Goal: Transaction & Acquisition: Purchase product/service

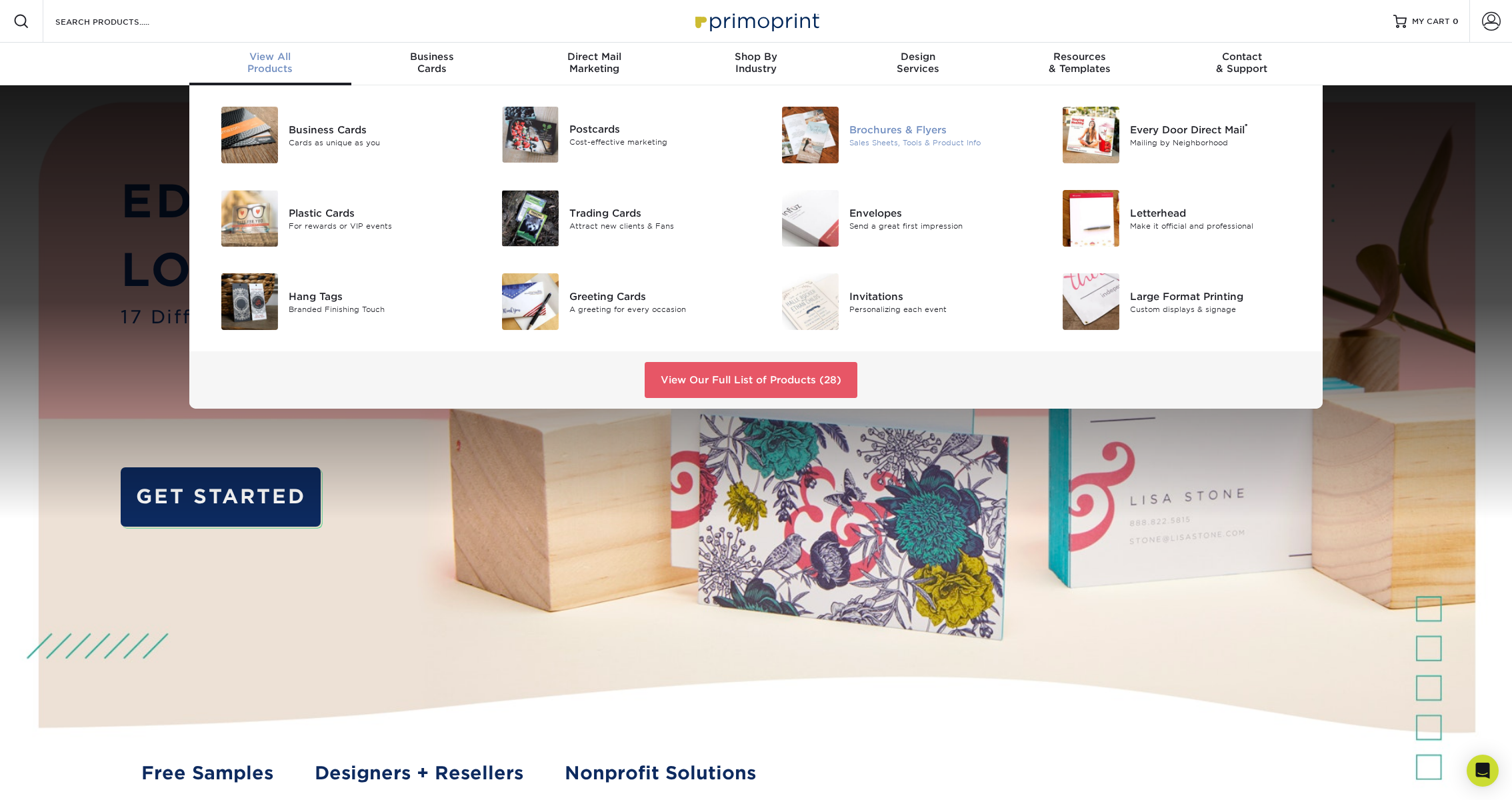
click at [829, 141] on img at bounding box center [809, 135] width 57 height 57
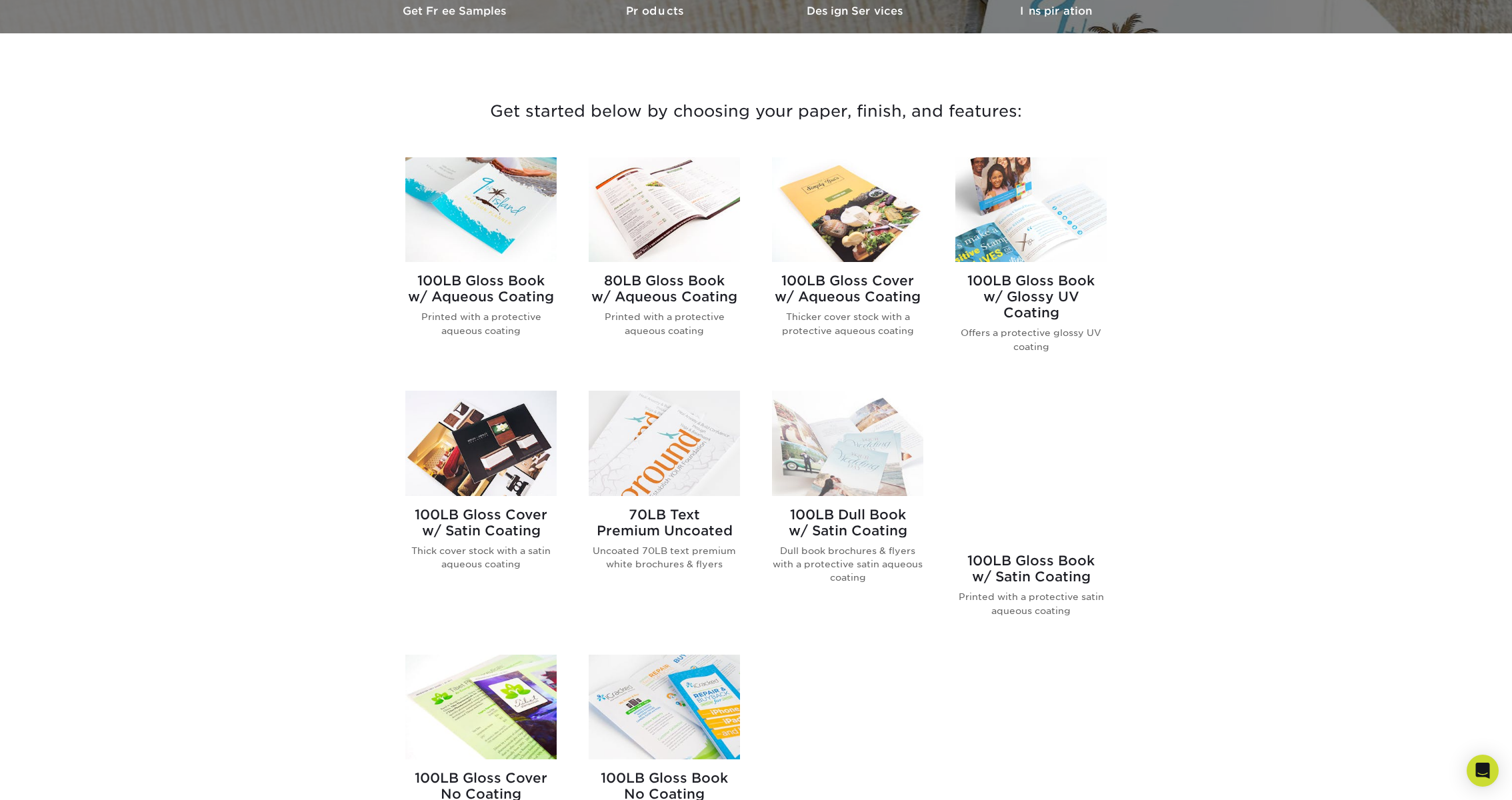
scroll to position [431, 0]
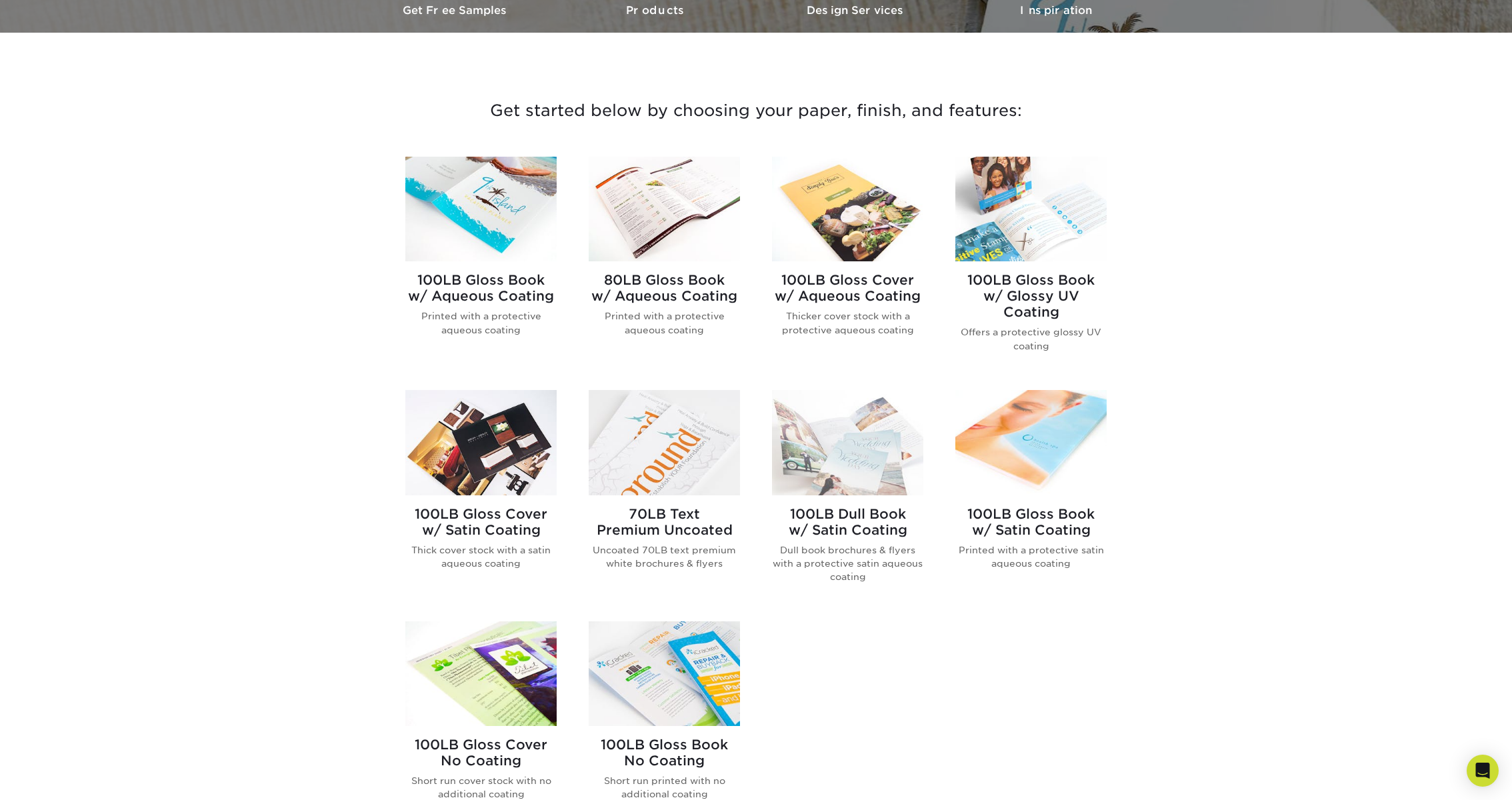
click at [520, 216] on img at bounding box center [481, 209] width 151 height 104
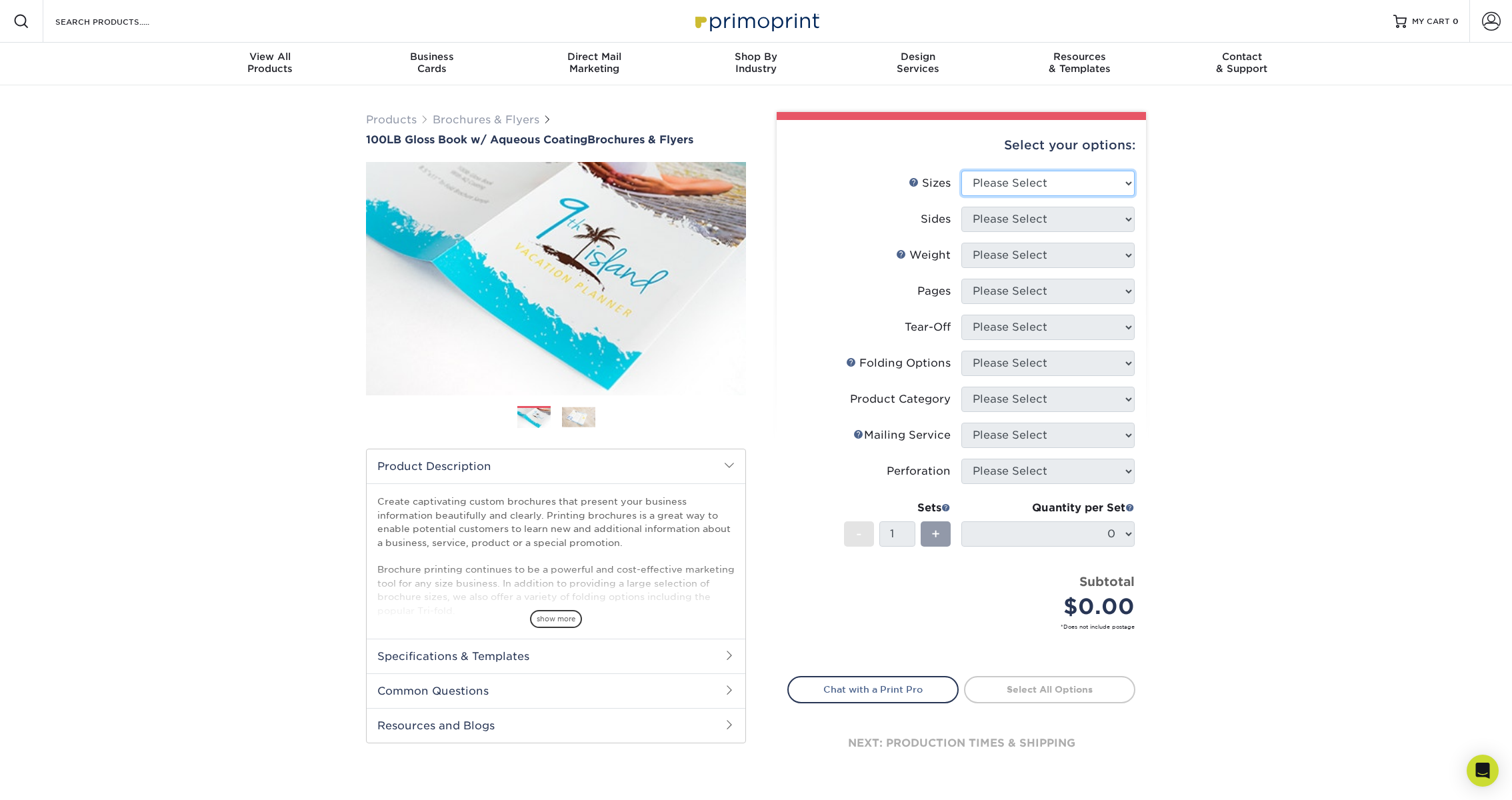
click at [1039, 181] on select "Please Select 3.5" x 8.5" 3.5" x 11" 3.67" x 8.5" 4" x 6" 4" x 8.5" 4" x 9" 4" …" at bounding box center [1048, 183] width 173 height 25
select select "12.00x18.00"
click at [961, 171] on select "Please Select 3.5" x 8.5" 3.5" x 11" 3.67" x 8.5" 4" x 6" 4" x 8.5" 4" x 9" 4" …" at bounding box center [1048, 183] width 173 height 25
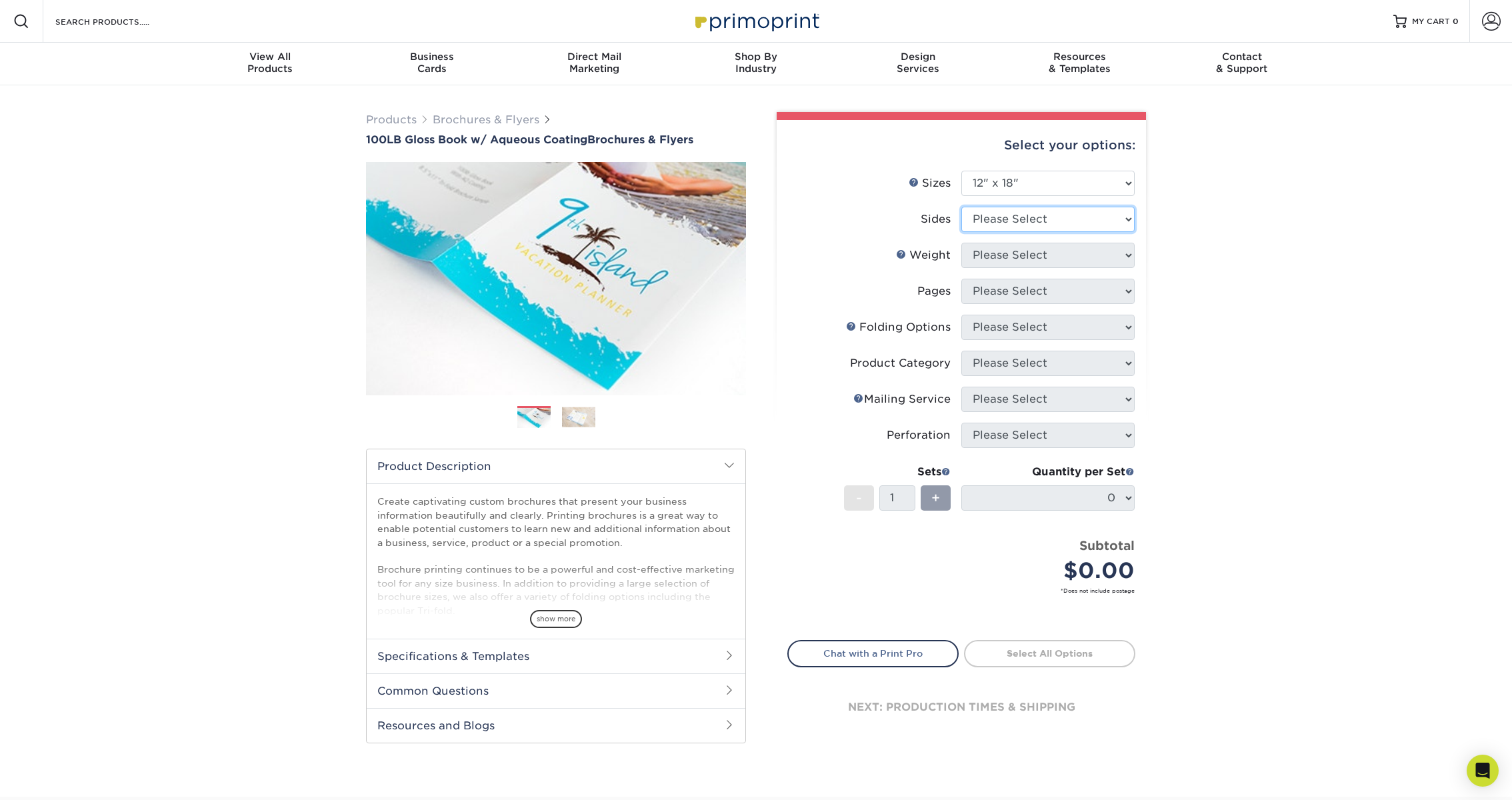
click at [1034, 220] on select "Please Select Print Both Sides Print Front Only" at bounding box center [1048, 219] width 173 height 25
click at [961, 207] on select "Please Select Print Both Sides Print Front Only" at bounding box center [1048, 219] width 173 height 25
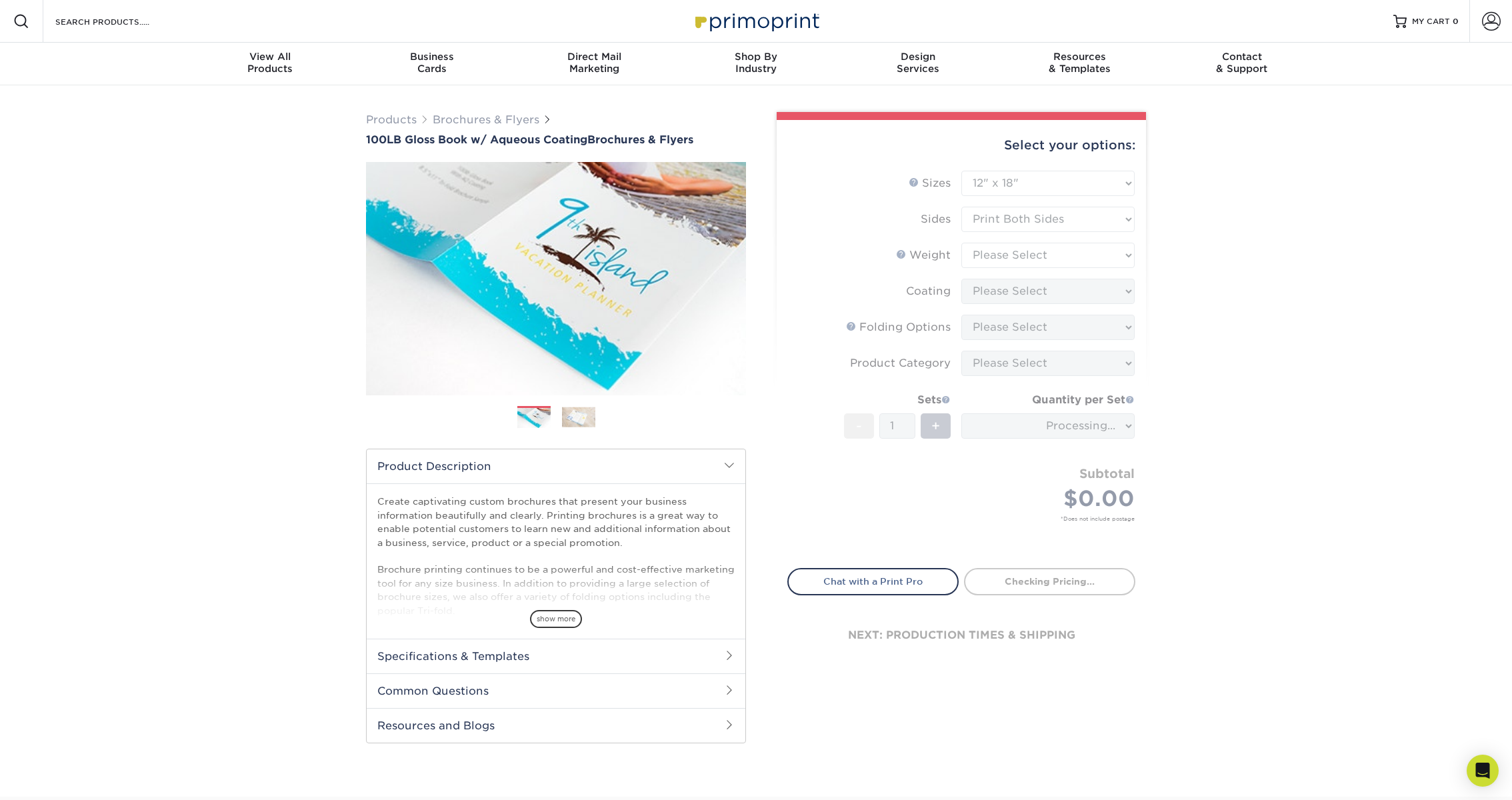
click at [1034, 221] on form "Sizes Help Sizes Please Select 3.5" x 8.5" 3.5" x 11" 3.67" x 8.5" 4" x 6" 4" x…" at bounding box center [960, 361] width 348 height 382
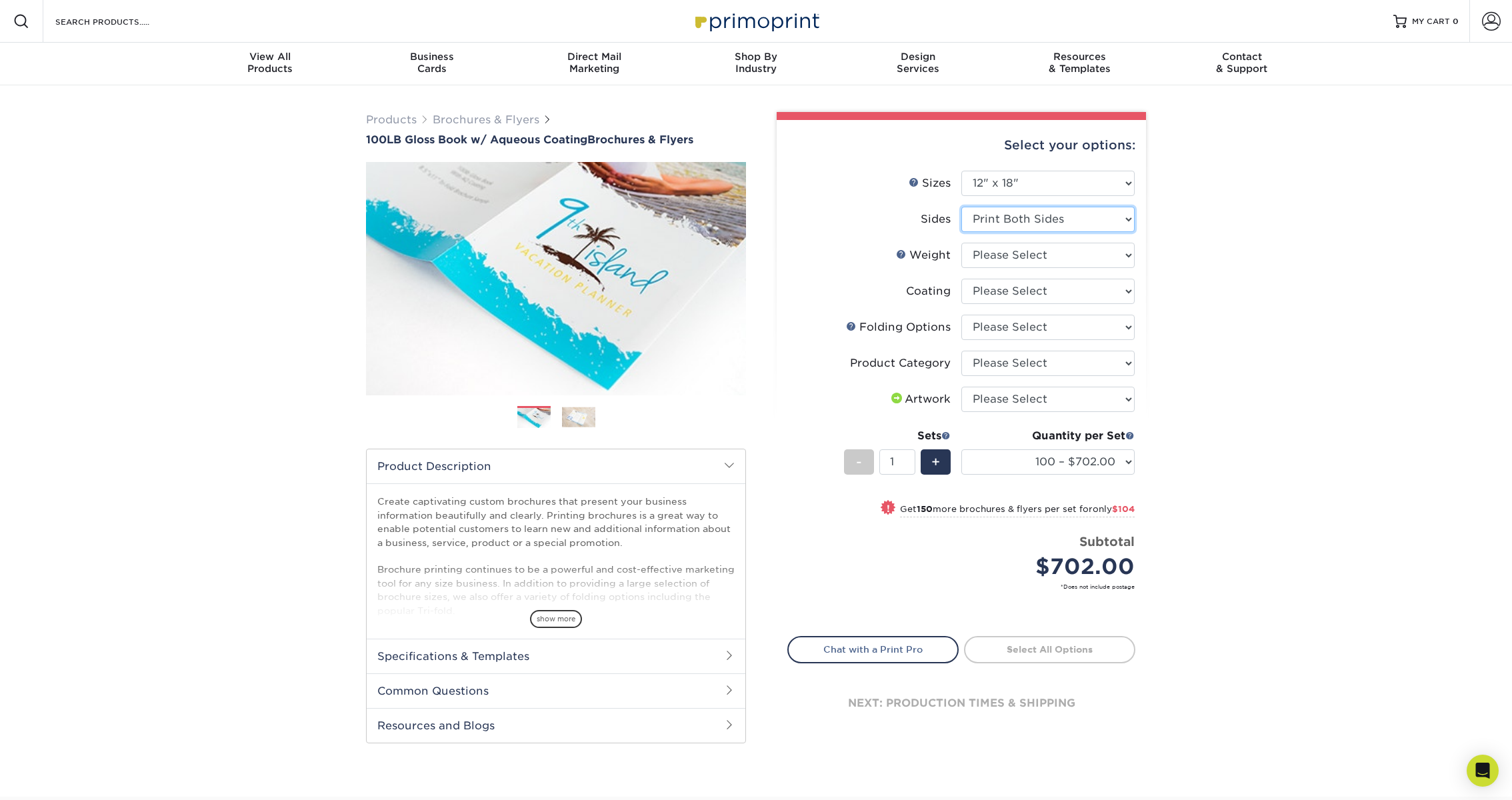
click at [1034, 221] on select "Please Select Print Both Sides Print Front Only" at bounding box center [1048, 219] width 173 height 25
select select "32d3c223-f82c-492b-b915-ba065a00862f"
click at [961, 207] on select "Please Select Print Both Sides Print Front Only" at bounding box center [1048, 219] width 173 height 25
click at [1033, 253] on select "Please Select 100LB" at bounding box center [1048, 255] width 173 height 25
select select "100LB"
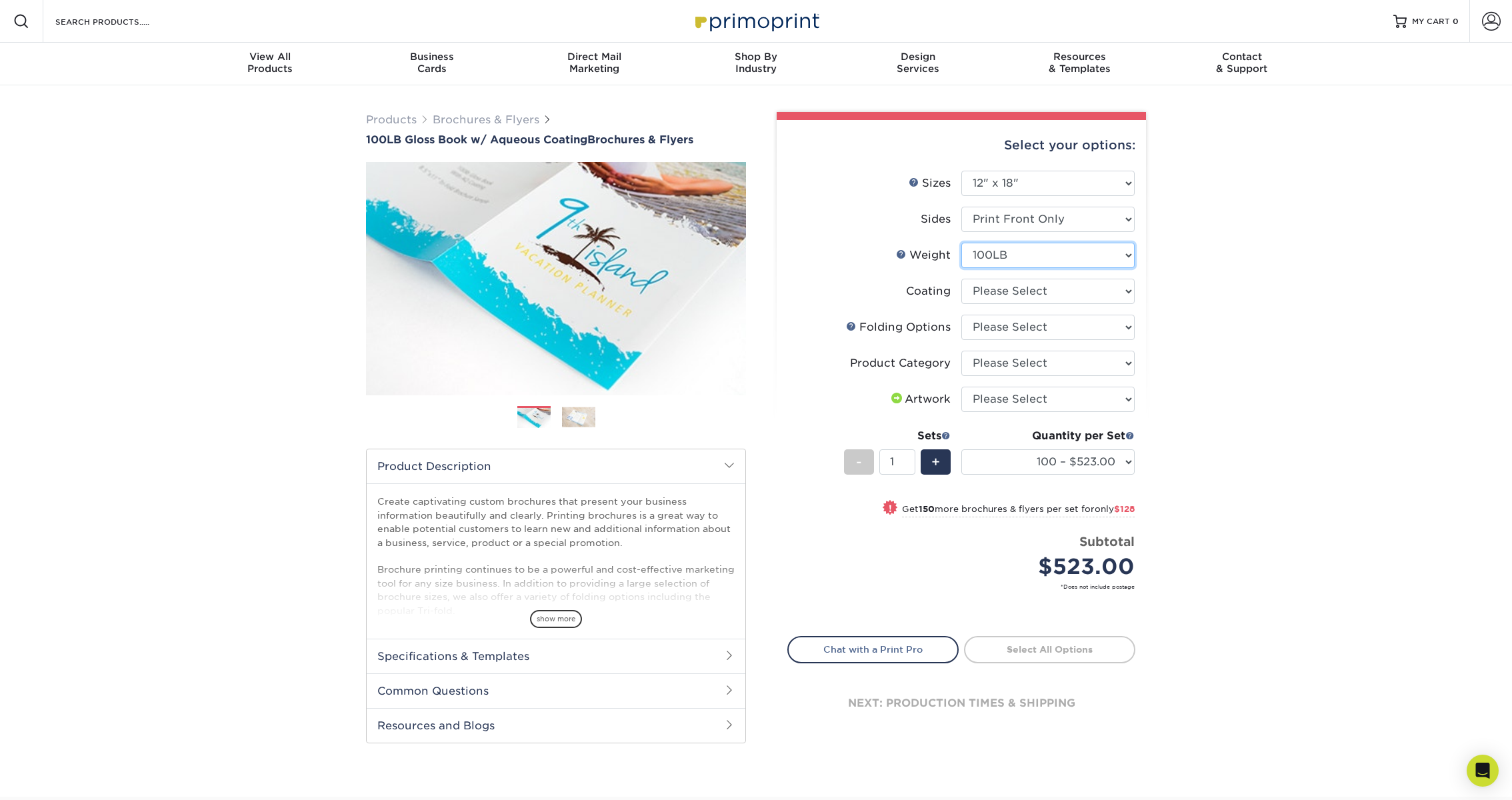
click at [961, 243] on select "Please Select 100LB" at bounding box center [1048, 255] width 173 height 25
click at [1029, 290] on select at bounding box center [1048, 291] width 173 height 25
select select "d41dab50-ff65-4f4f-bb17-2afe4d36ae33"
click at [961, 279] on select at bounding box center [1048, 291] width 173 height 25
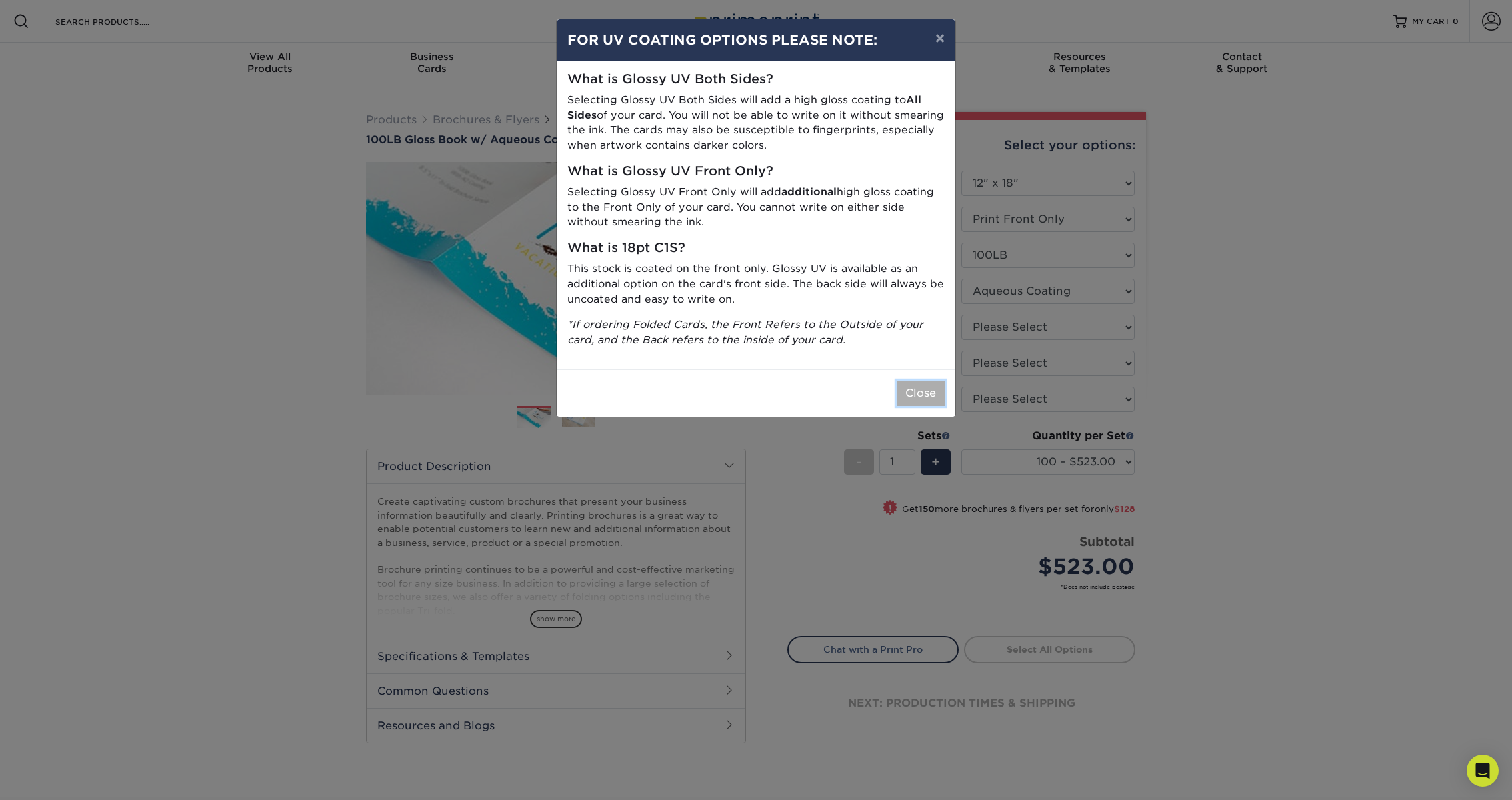
click at [932, 395] on button "Close" at bounding box center [920, 394] width 48 height 25
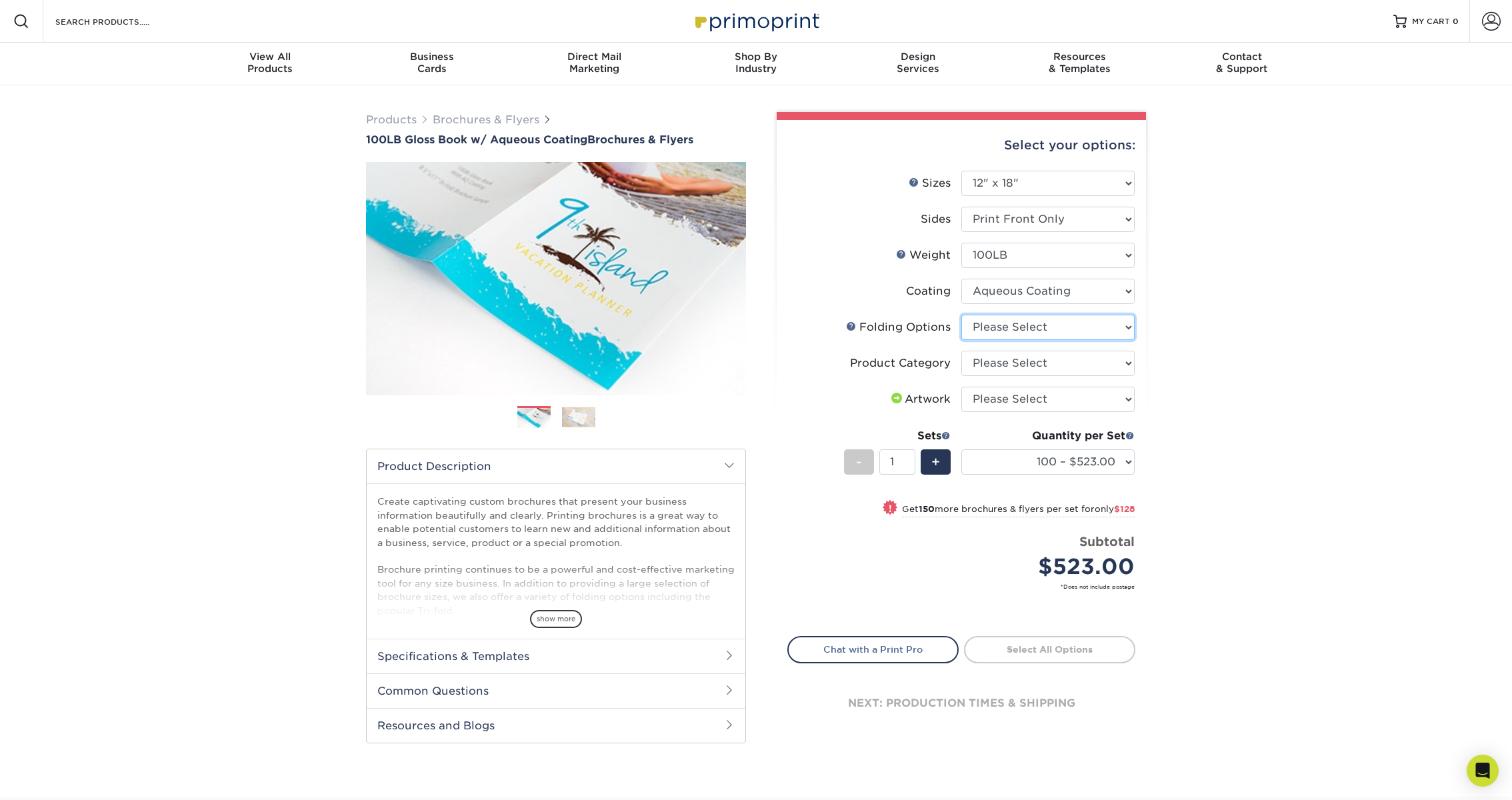
click at [1051, 326] on select "Please Select FLAT - No Folding Accordion Fold Roll Fold Tri-Fold / Letter Fold…" at bounding box center [1048, 327] width 173 height 25
click at [961, 315] on select "Please Select FLAT - No Folding Accordion Fold Roll Fold Tri-Fold / Letter Fold…" at bounding box center [1048, 327] width 173 height 25
click at [1053, 328] on select "Please Select FLAT - No Folding Accordion Fold Roll Fold Tri-Fold / Letter Fold…" at bounding box center [1048, 327] width 173 height 25
click at [961, 315] on select "Please Select FLAT - No Folding Accordion Fold Roll Fold Tri-Fold / Letter Fold…" at bounding box center [1048, 327] width 173 height 25
click at [1053, 328] on select "Please Select FLAT - No Folding Accordion Fold Roll Fold Tri-Fold / Letter Fold…" at bounding box center [1048, 327] width 173 height 25
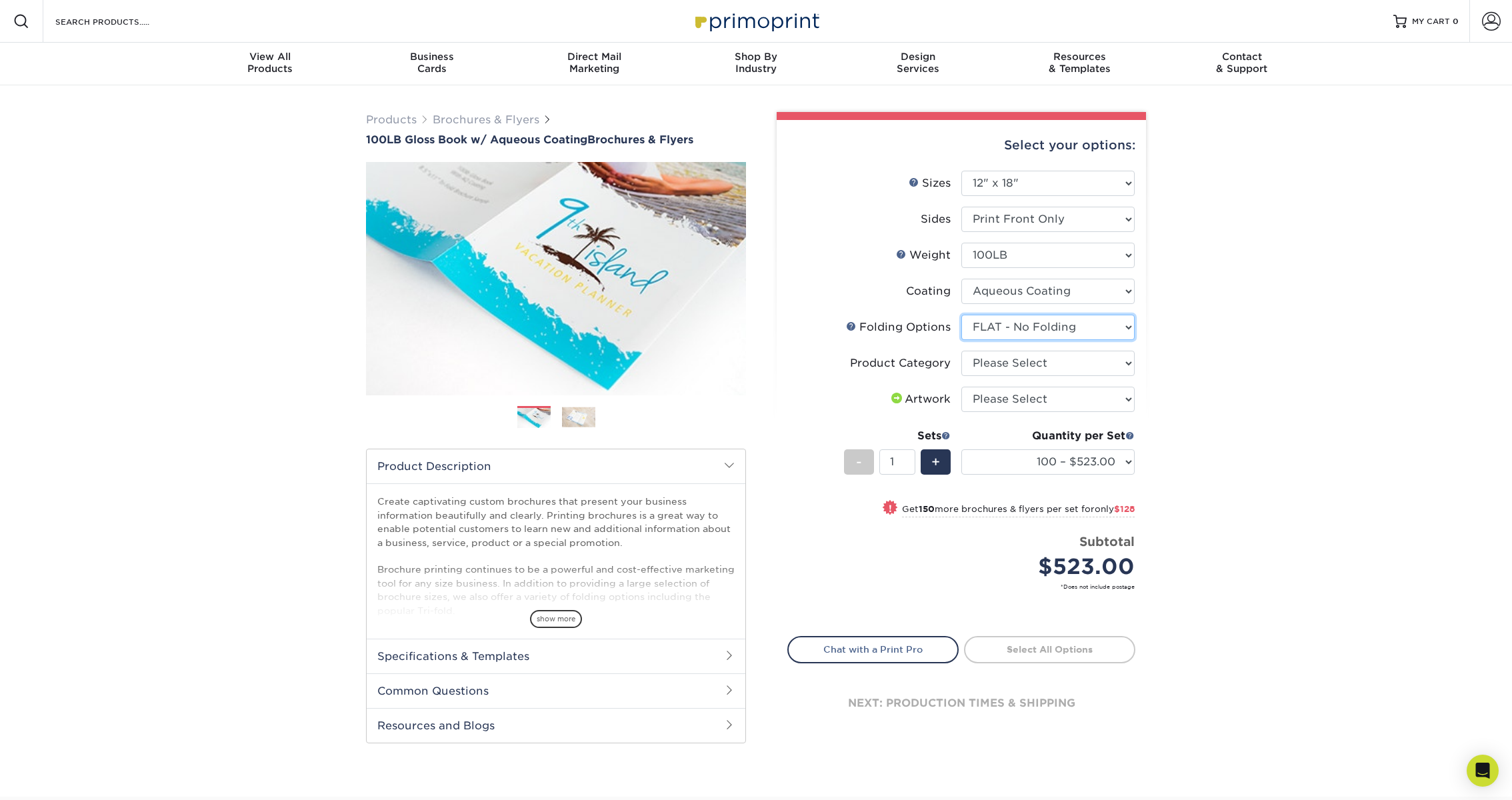
select select "6b57779c-98bb-4148-b75e-45dcafaec9df"
click at [961, 315] on select "Please Select FLAT - No Folding Accordion Fold Roll Fold Tri-Fold / Letter Fold…" at bounding box center [1048, 327] width 173 height 25
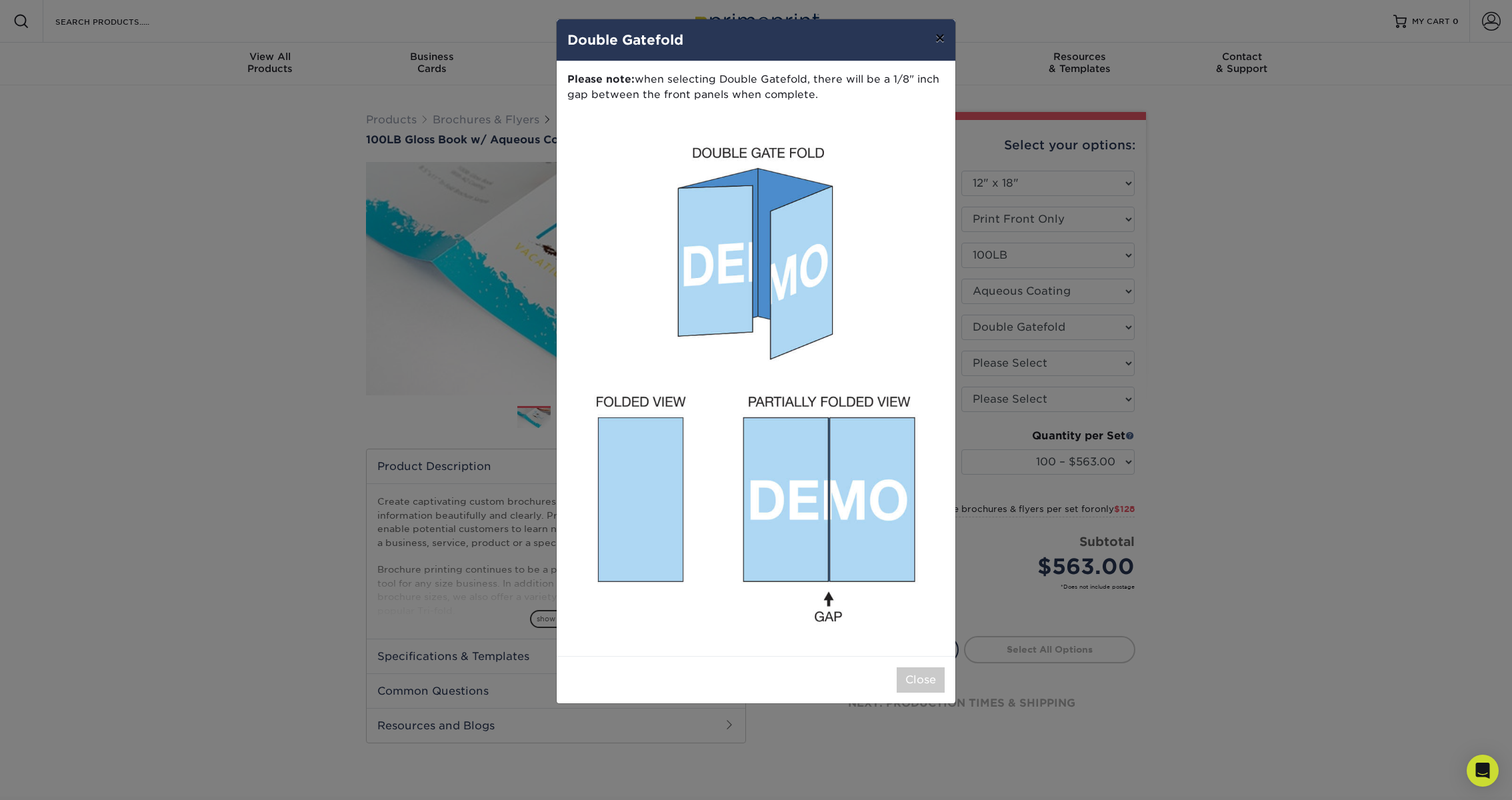
click at [938, 36] on button "×" at bounding box center [940, 39] width 31 height 38
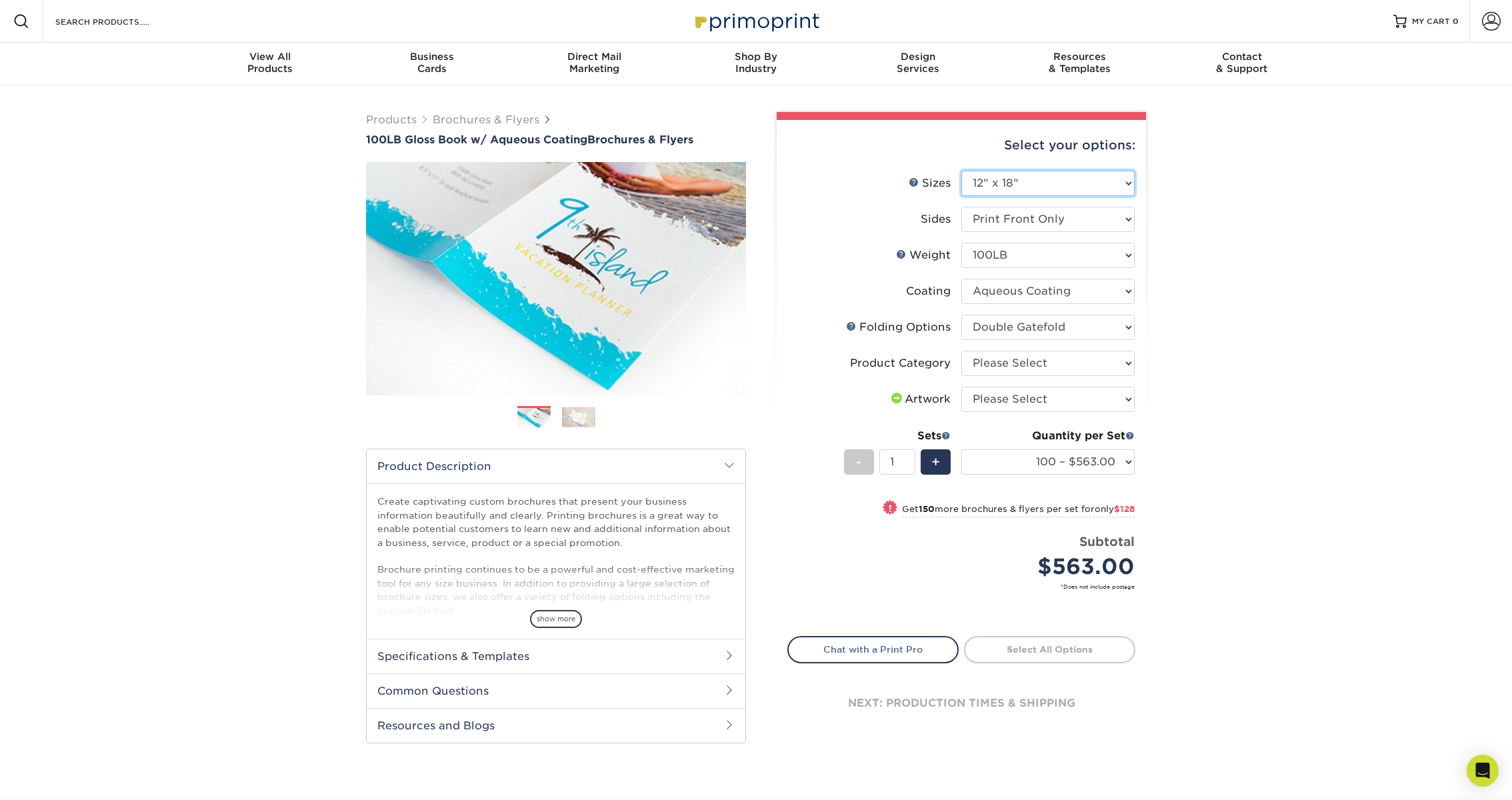
click at [1028, 179] on select "Please Select 3.5" x 8.5" 3.5" x 11" 3.67" x 8.5" 4" x 6" 4" x 8.5" 4" x 9" 4" …" at bounding box center [1048, 183] width 173 height 25
click at [1011, 359] on select "Please Select Flyers and Brochures" at bounding box center [1048, 363] width 173 height 25
select select "1a668080-6b7c-4174-b399-2c3833b27ef4"
click at [961, 351] on select "Please Select Flyers and Brochures" at bounding box center [1048, 363] width 173 height 25
click at [1027, 324] on select "Please Select FLAT - No Folding Accordion Fold Roll Fold Tri-Fold / Letter Fold…" at bounding box center [1048, 327] width 173 height 25
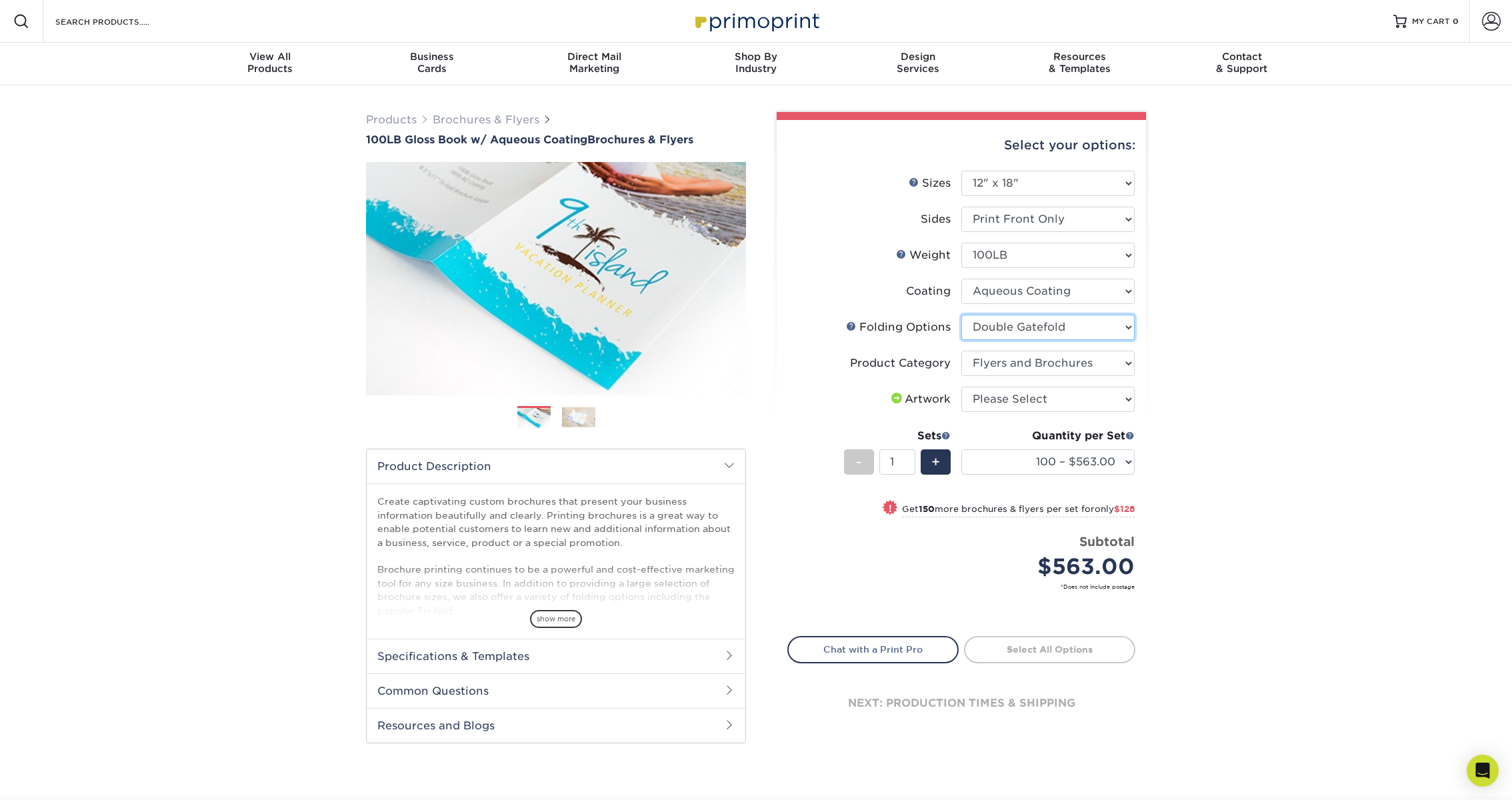
select select "9b1d5825-34d1-4721-9874-ed79abb003d7"
click at [961, 315] on select "Please Select FLAT - No Folding Accordion Fold Roll Fold Tri-Fold / Letter Fold…" at bounding box center [1048, 327] width 173 height 25
click at [1016, 367] on select "Please Select Flyers and Brochures" at bounding box center [1048, 363] width 173 height 25
click at [961, 351] on select "Please Select Flyers and Brochures" at bounding box center [1048, 363] width 173 height 25
click at [1012, 401] on select "Please Select I will upload files I need a design - $175" at bounding box center [1048, 399] width 173 height 25
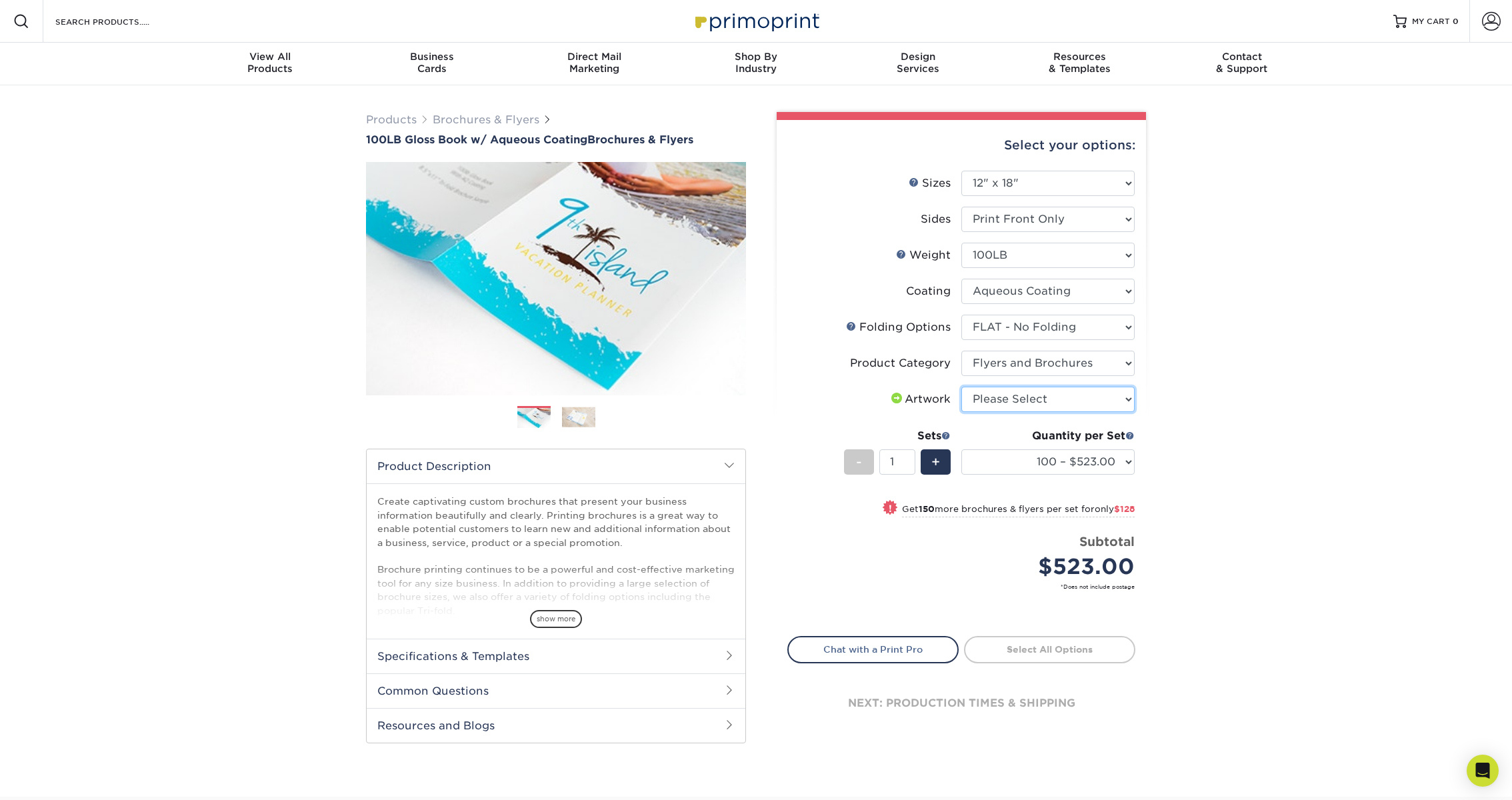
select select "upload"
click at [961, 387] on select "Please Select I will upload files I need a design - $175" at bounding box center [1048, 399] width 173 height 25
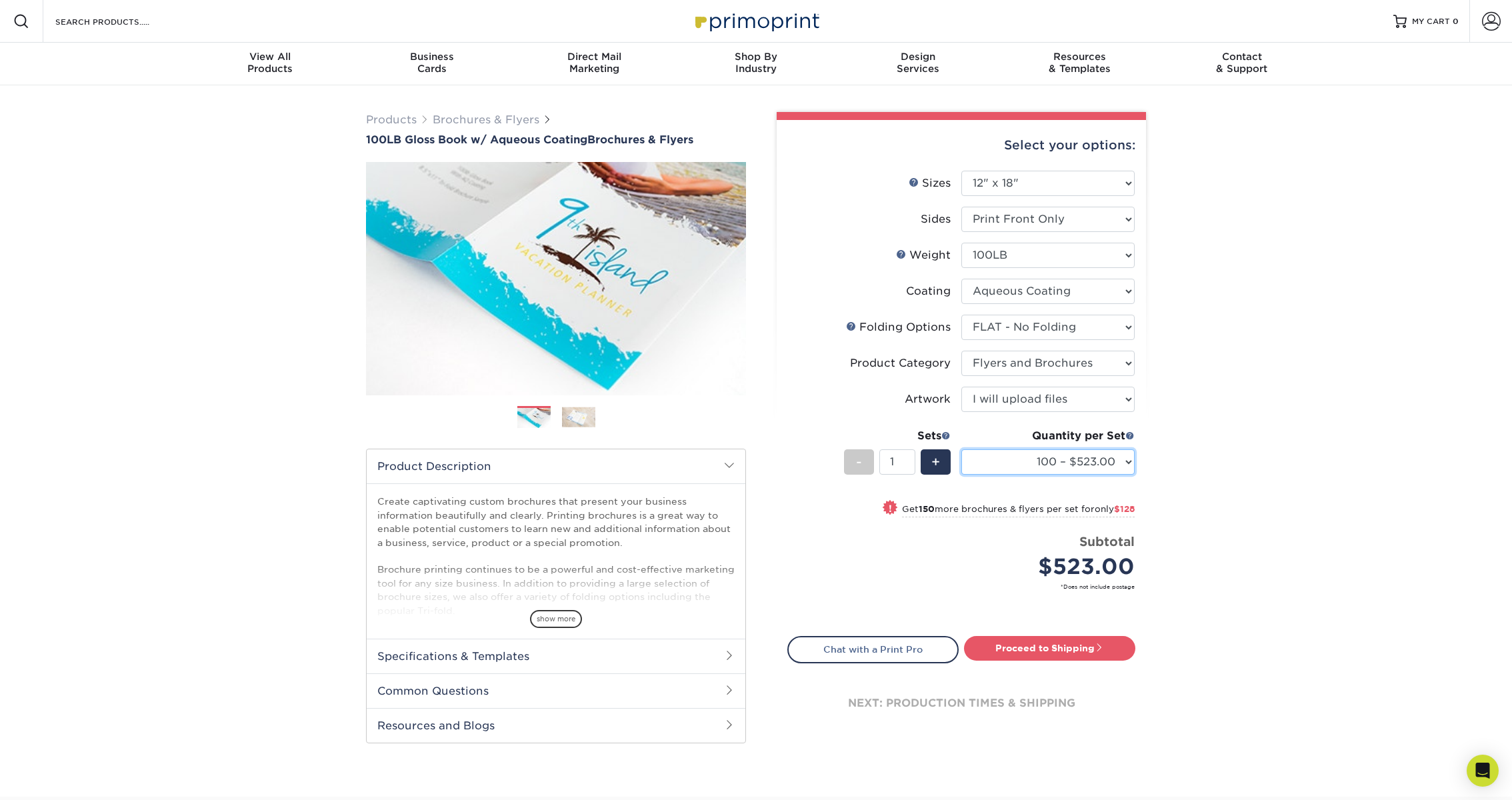
click at [1089, 462] on select "100 – $523.00 250 – $651.00 500 – $708.00 1000 – $797.00 2000 – $1011.00 2500 –…" at bounding box center [1048, 462] width 173 height 25
click at [961, 449] on select "100 – $523.00 250 – $651.00 500 – $708.00 1000 – $797.00 2000 – $1011.00 2500 –…" at bounding box center [1048, 462] width 173 height 25
click at [1164, 449] on div "Products Brochures & Flyers 100LB Gloss Book w/ Aqueous Coating Brochures & Fly…" at bounding box center [756, 441] width 1512 height 712
click at [1083, 180] on select "Please Select 3.5" x 8.5" 3.5" x 11" 3.67" x 8.5" 4" x 6" 4" x 8.5" 4" x 9" 4" …" at bounding box center [1048, 183] width 173 height 25
click at [961, 171] on select "Please Select 3.5" x 8.5" 3.5" x 11" 3.67" x 8.5" 4" x 6" 4" x 8.5" 4" x 9" 4" …" at bounding box center [1048, 183] width 173 height 25
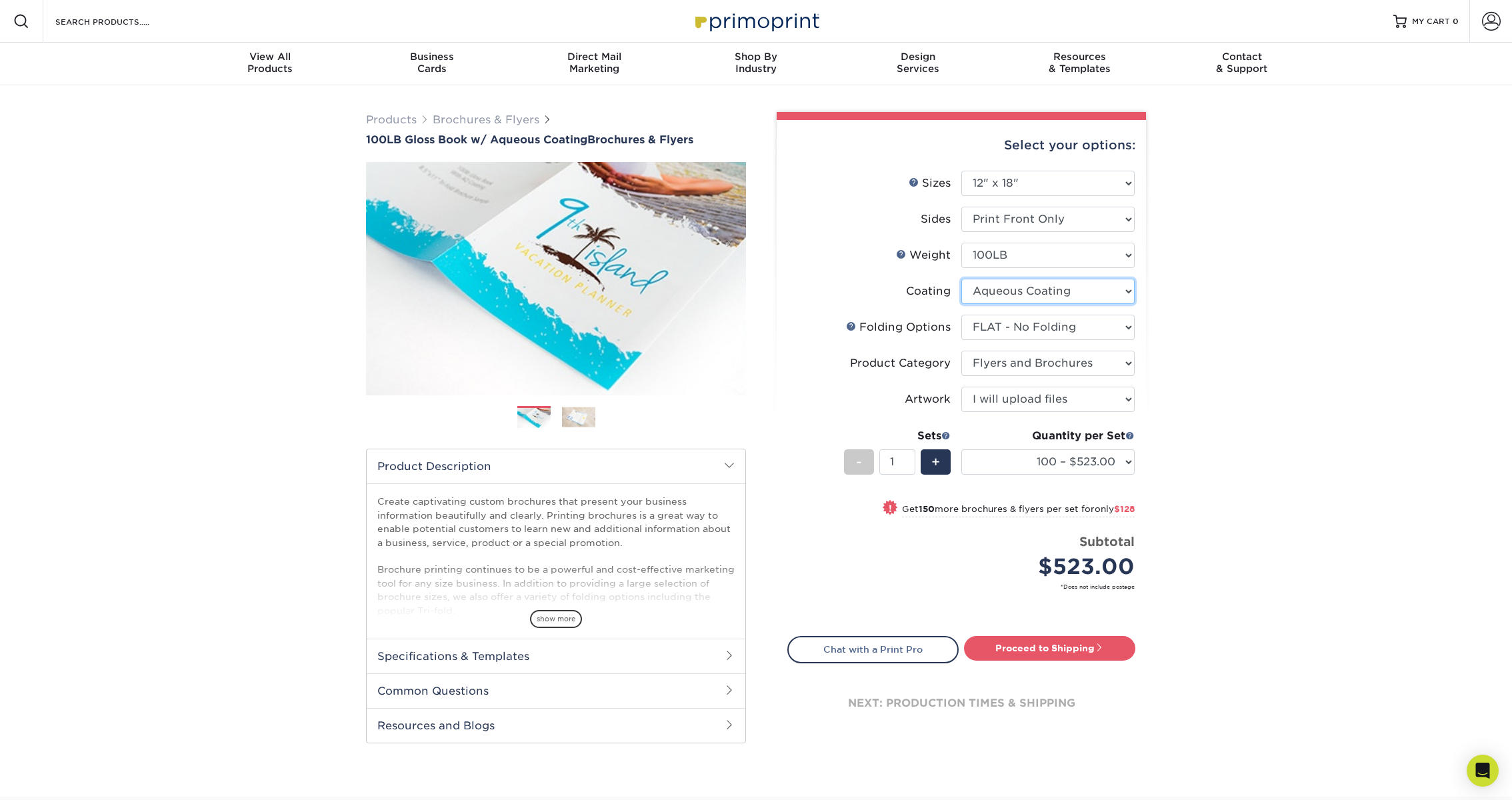
click at [1060, 297] on select at bounding box center [1048, 291] width 173 height 25
click at [961, 279] on select at bounding box center [1048, 291] width 173 height 25
click at [1102, 463] on select "100 – $523.00 250 – $651.00 500 – $708.00 1000 – $797.00 2000 – $1011.00 2500 –…" at bounding box center [1048, 462] width 173 height 25
click at [961, 449] on select "100 – $523.00 250 – $651.00 500 – $708.00 1000 – $797.00 2000 – $1011.00 2500 –…" at bounding box center [1048, 462] width 173 height 25
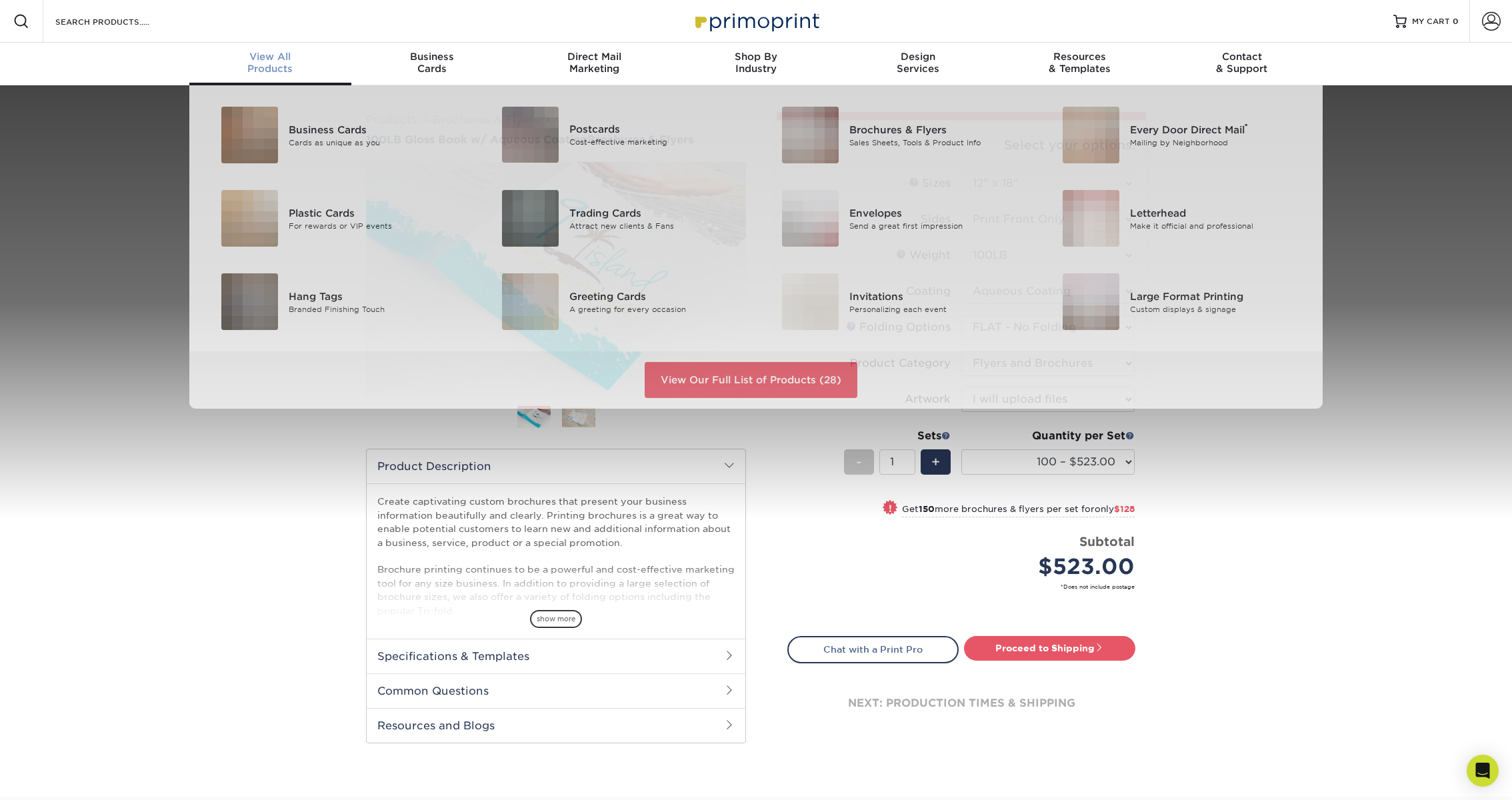
click at [268, 76] on link "View All Products" at bounding box center [270, 63] width 162 height 42
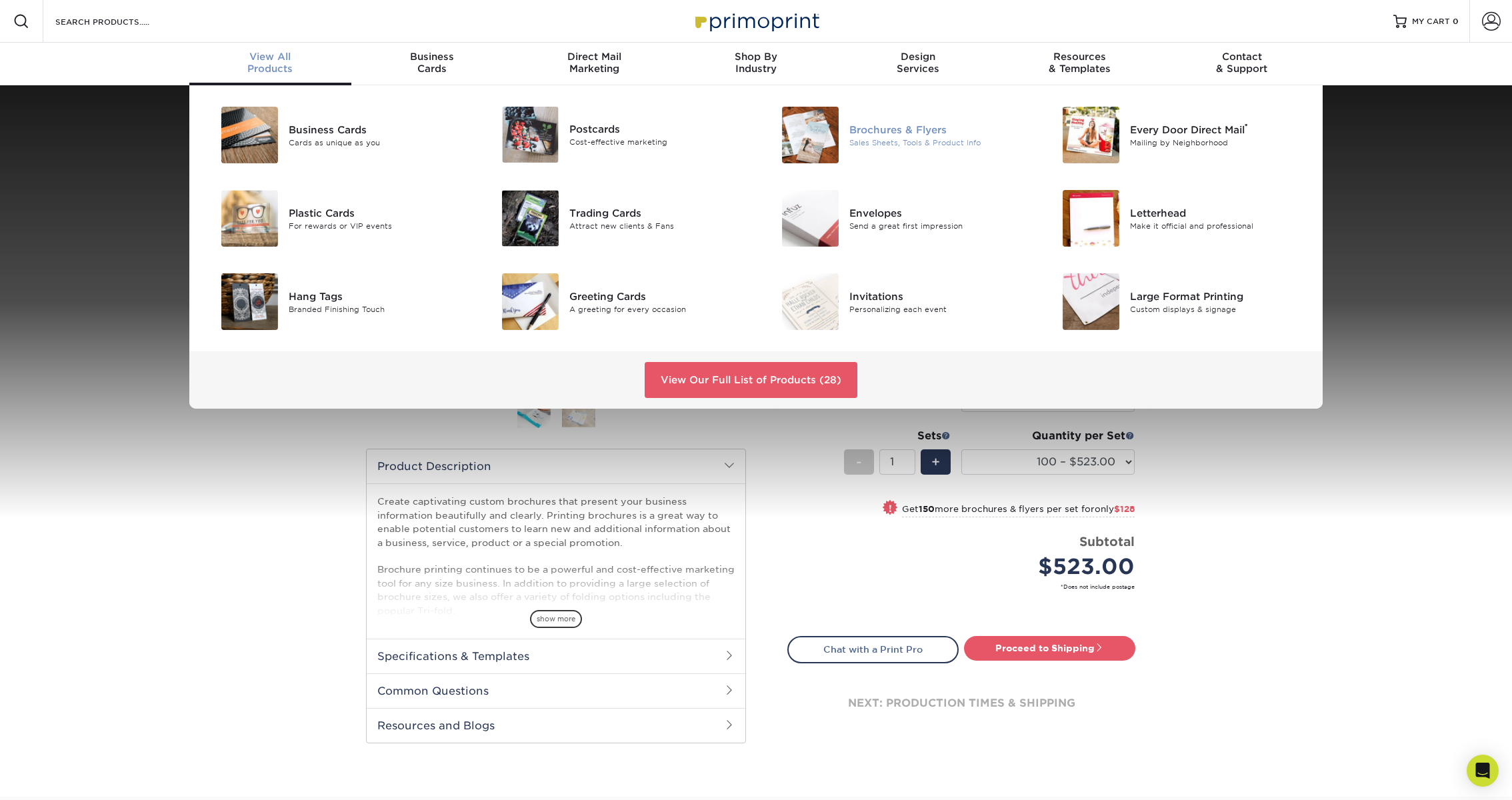
click at [901, 141] on div "Sales Sheets, Tools & Product Info" at bounding box center [937, 142] width 177 height 12
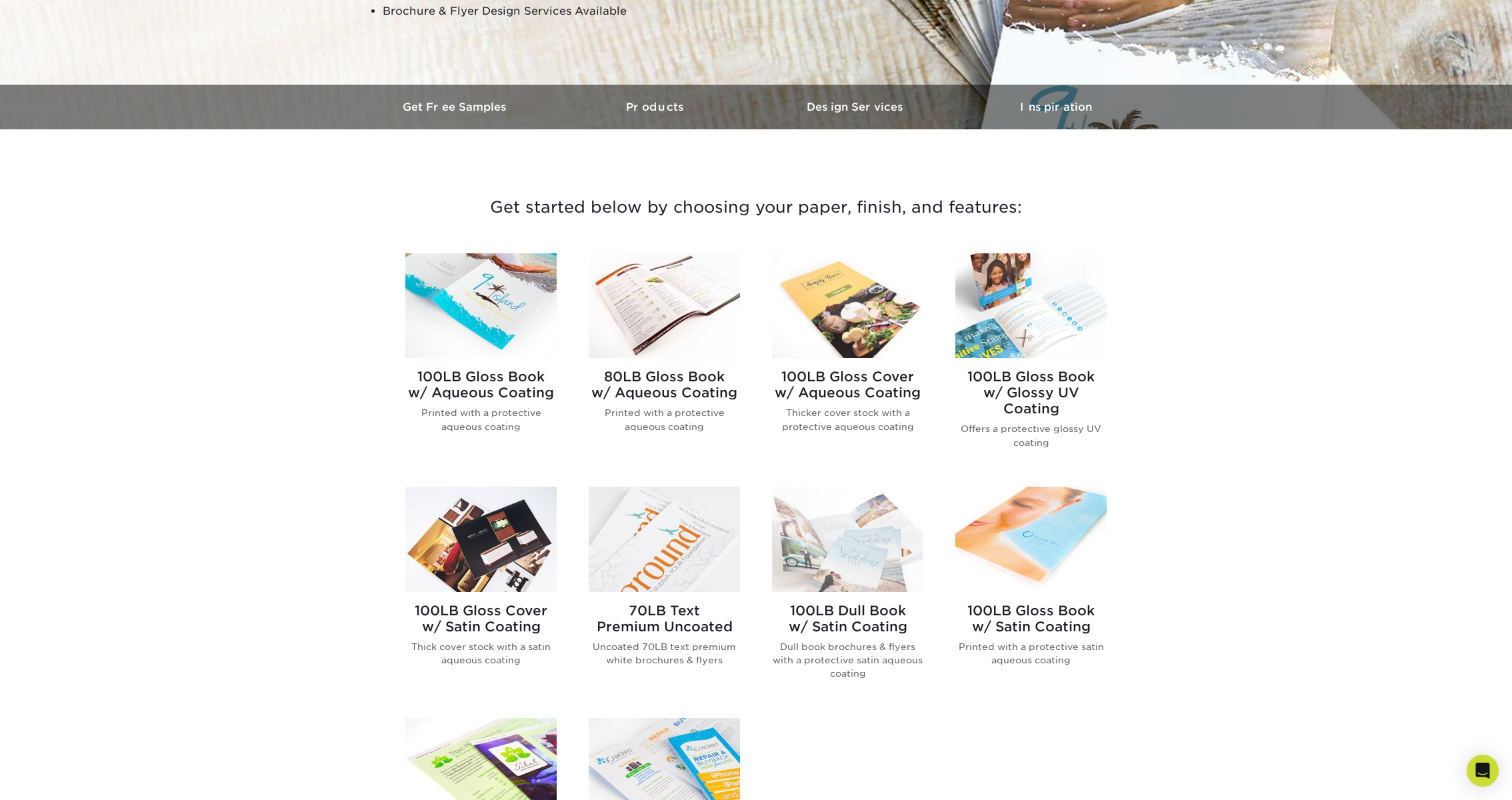
scroll to position [334, 0]
click at [681, 303] on img at bounding box center [664, 305] width 151 height 104
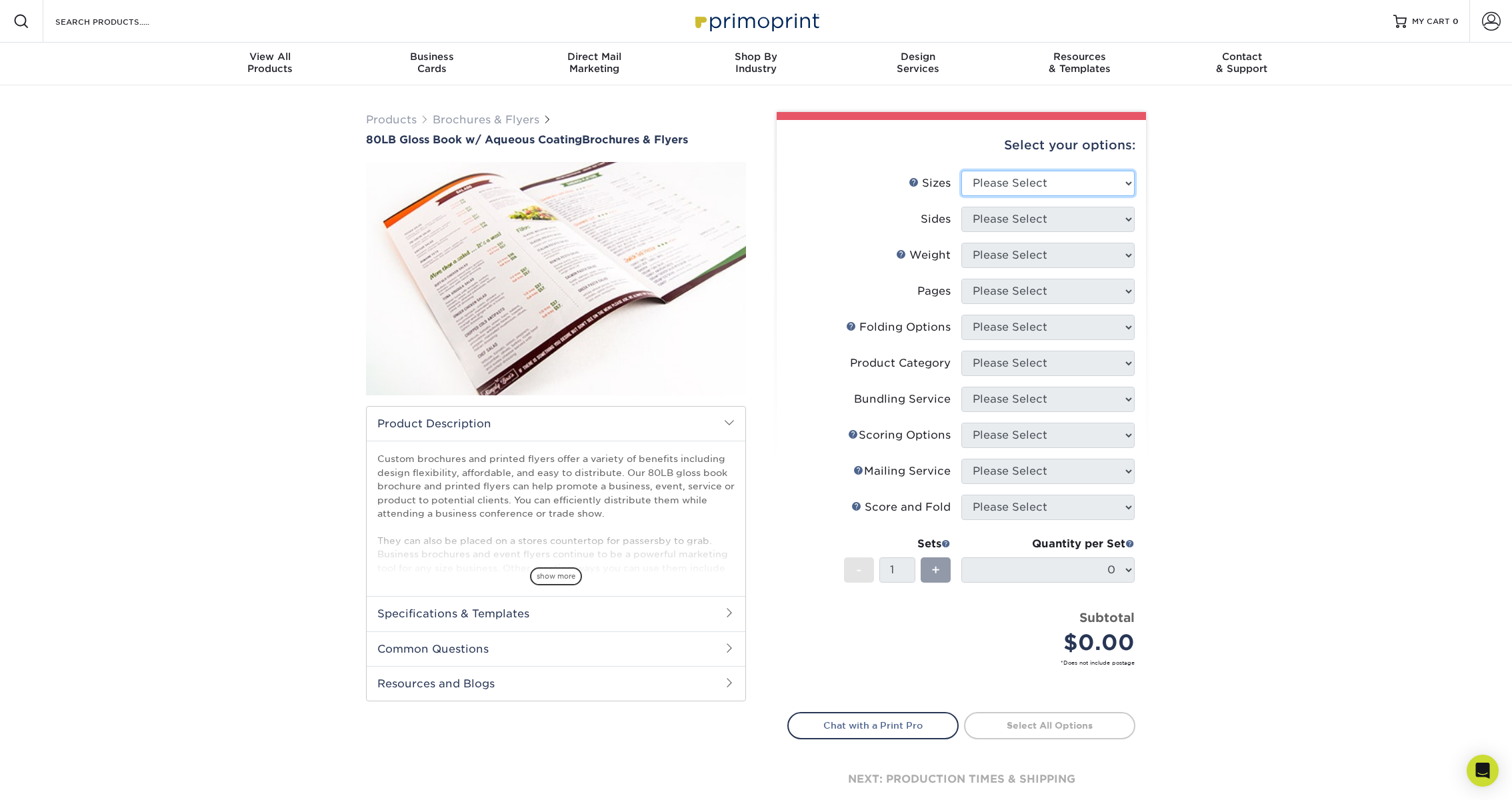
click at [1042, 180] on select "Please Select 3.67" x 8.5" 3.67" x 8.5" 4" x 6" 4" x 8.5" 4" x 9" 4" x 11" 4" x…" at bounding box center [1048, 183] width 173 height 25
select select "12.00x18.00"
click at [961, 171] on select "Please Select 3.67" x 8.5" 3.67" x 8.5" 4" x 6" 4" x 8.5" 4" x 9" 4" x 11" 4" x…" at bounding box center [1048, 183] width 173 height 25
click at [1036, 224] on select "Please Select Print Both Sides Print Front Only" at bounding box center [1048, 219] width 173 height 25
select select "32d3c223-f82c-492b-b915-ba065a00862f"
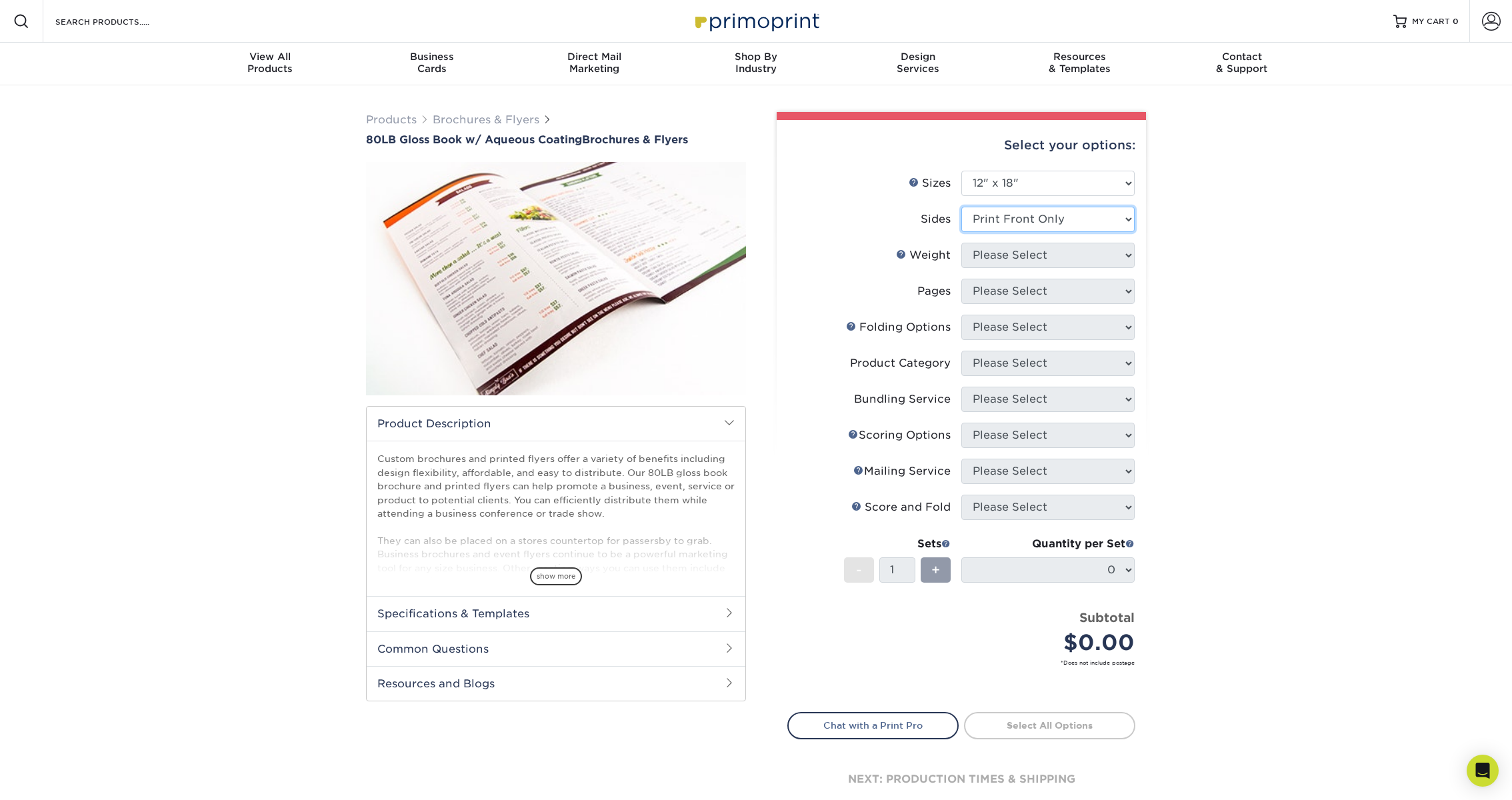
click at [961, 207] on select "Please Select Print Both Sides Print Front Only" at bounding box center [1048, 219] width 173 height 25
click at [1030, 257] on select "Please Select 80LB" at bounding box center [1048, 255] width 173 height 25
select select "80LB"
click at [961, 243] on select "Please Select 80LB" at bounding box center [1048, 255] width 173 height 25
click at [1029, 291] on select "Please Select 0" at bounding box center [1048, 291] width 173 height 25
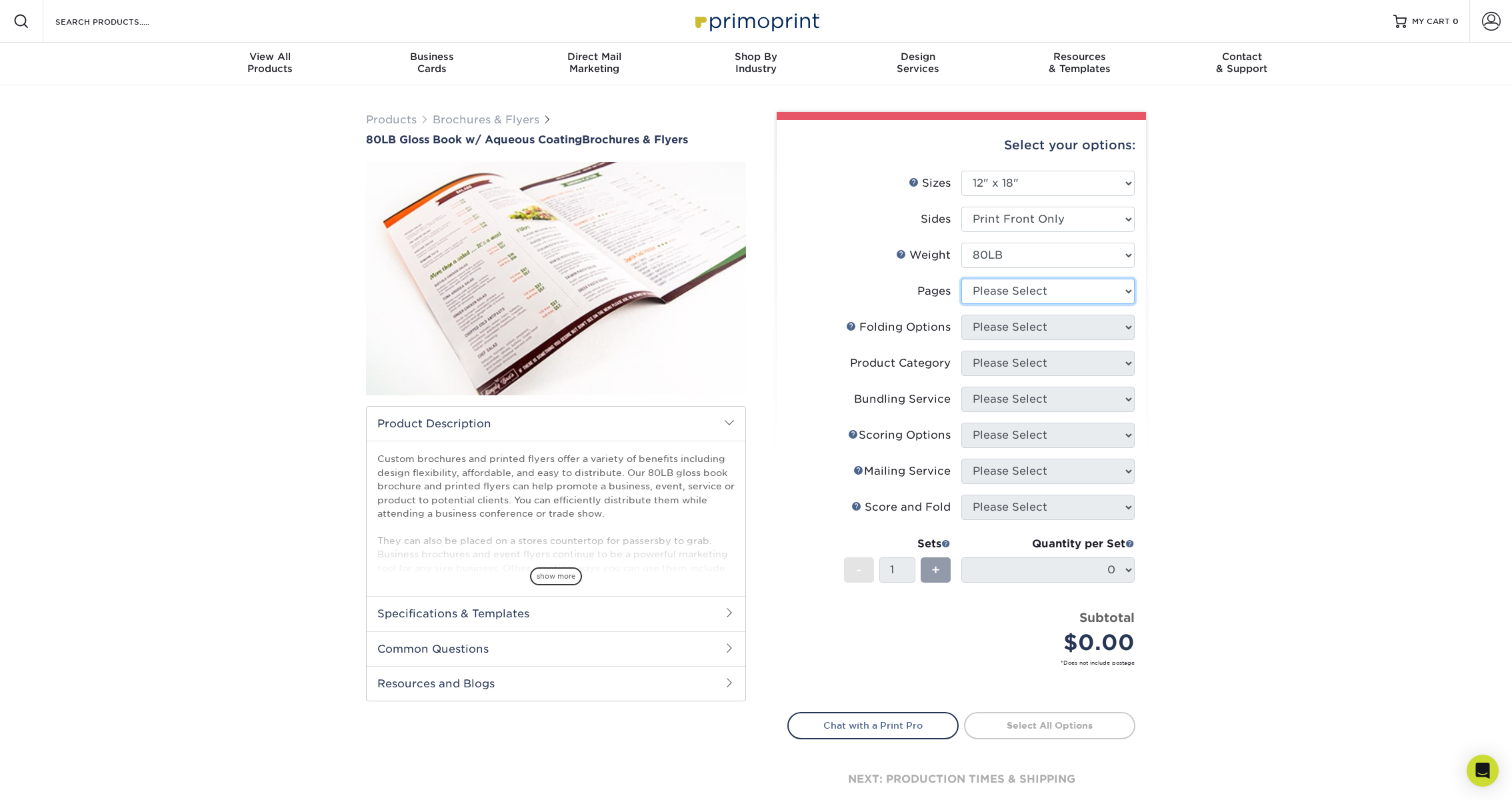
select select "0"
click at [961, 279] on select "Please Select 0" at bounding box center [1048, 291] width 173 height 25
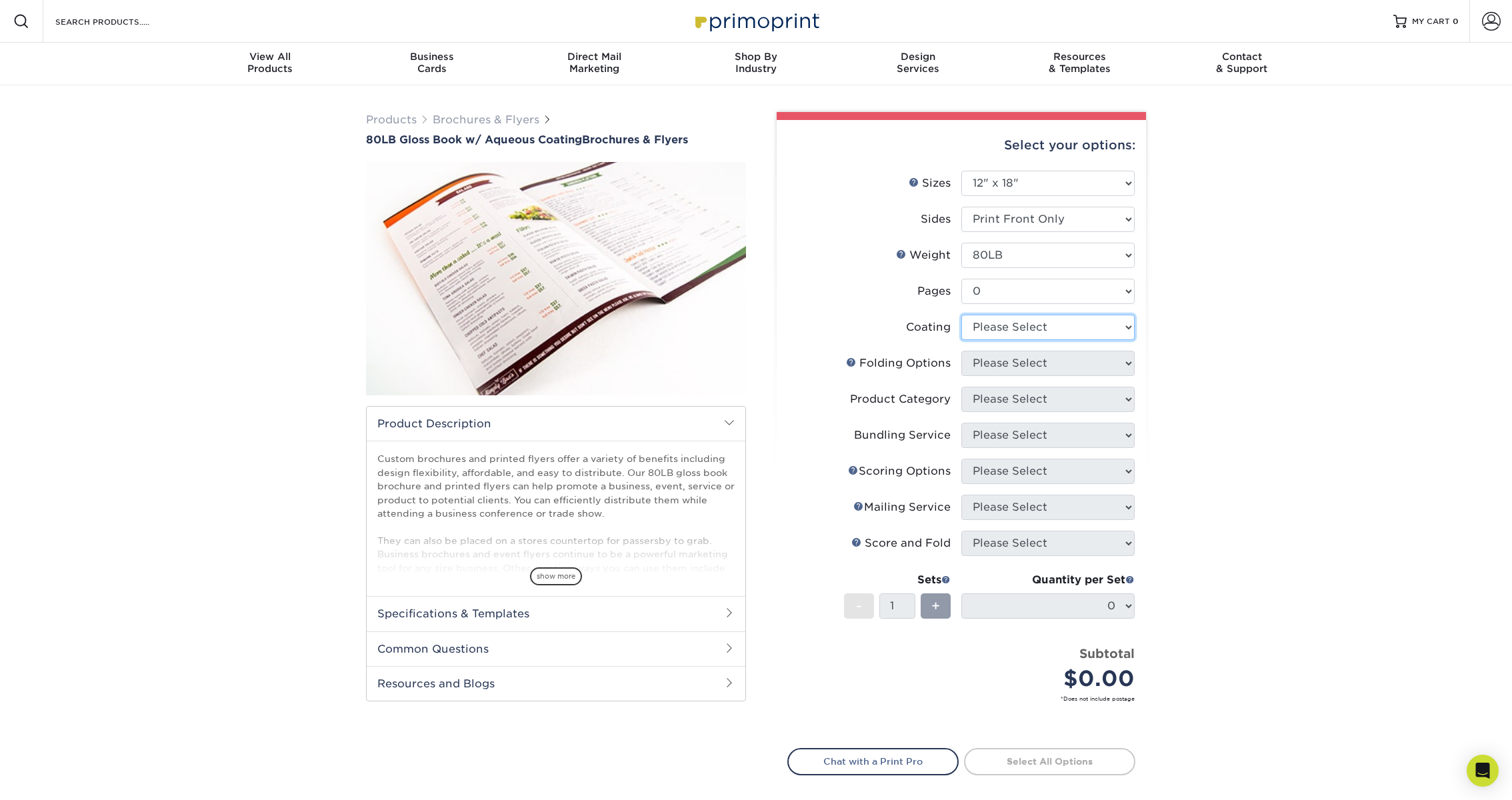
click at [1025, 330] on select at bounding box center [1048, 327] width 173 height 25
select select "d41dab50-ff65-4f4f-bb17-2afe4d36ae33"
click at [961, 315] on select at bounding box center [1048, 327] width 173 height 25
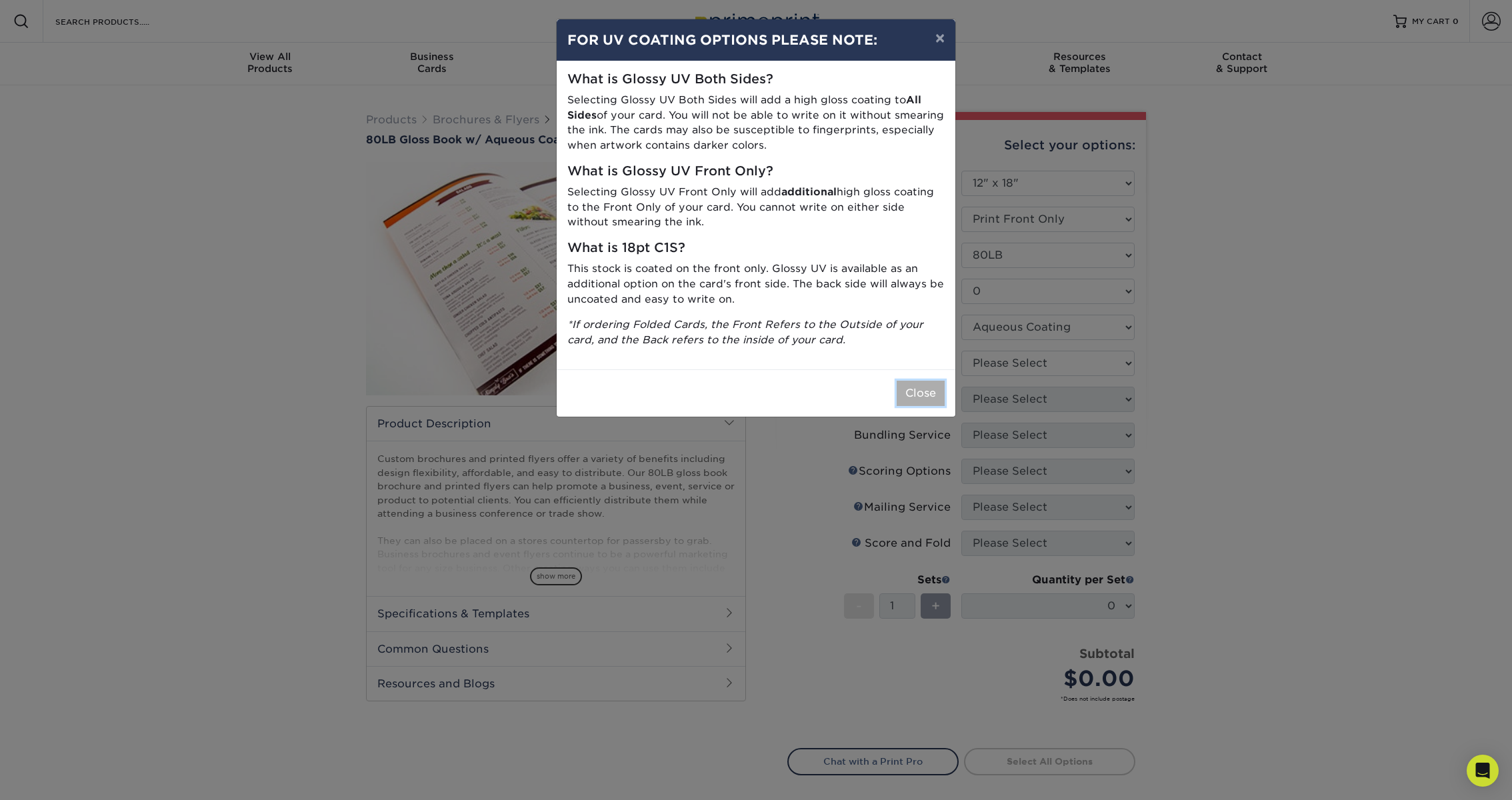
click at [924, 398] on button "Close" at bounding box center [920, 394] width 48 height 25
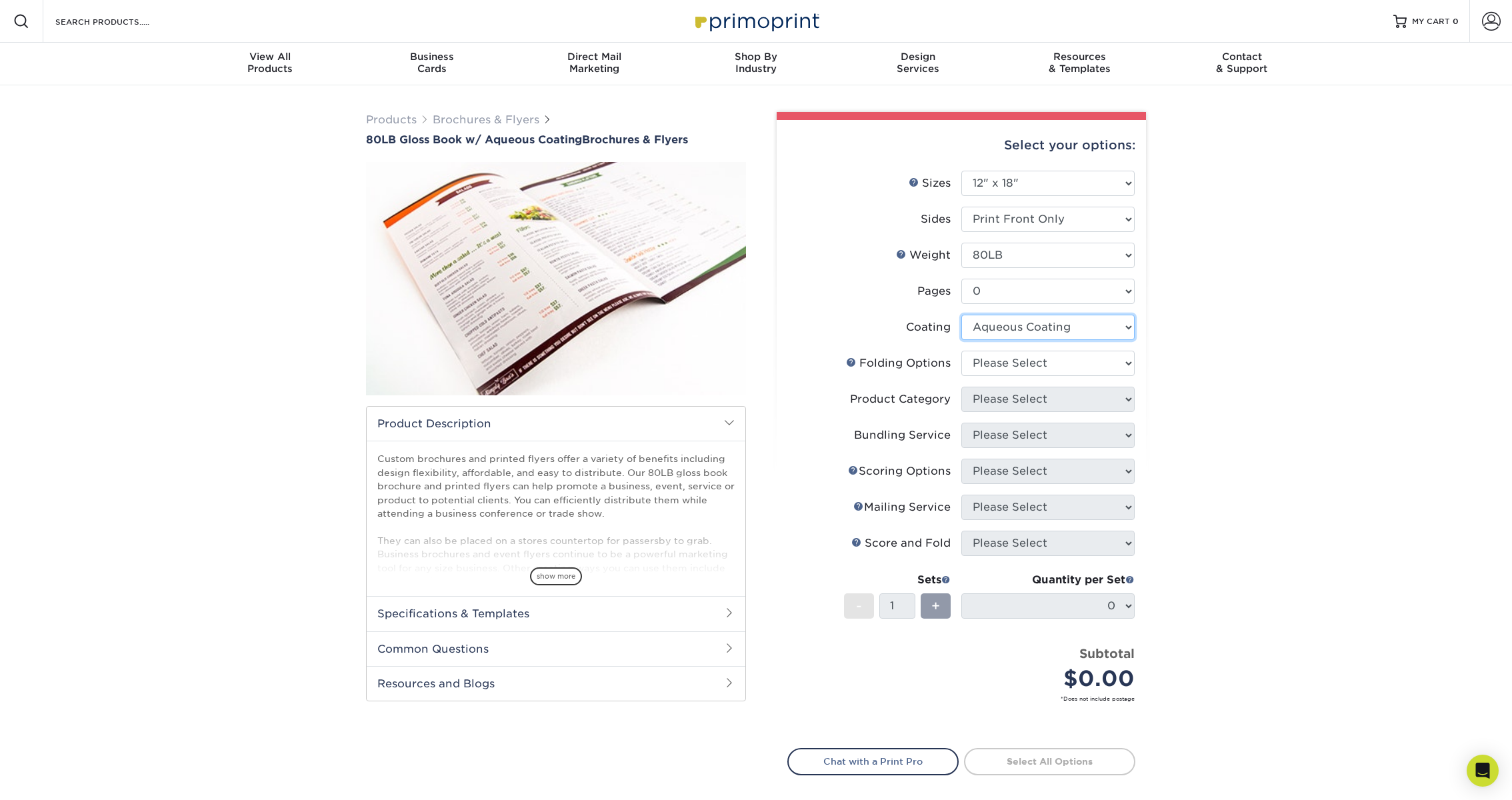
click at [997, 324] on select at bounding box center [1048, 327] width 173 height 25
click at [961, 315] on select at bounding box center [1048, 327] width 173 height 25
click at [997, 365] on select "Please Select" at bounding box center [1048, 363] width 173 height 25
click at [961, 351] on select "Please Select" at bounding box center [1048, 363] width 173 height 25
click at [1166, 397] on div "Products Brochures & Flyers 80LB Gloss Book w/ Aqueous Coating Brochures & Flye…" at bounding box center [756, 494] width 1512 height 818
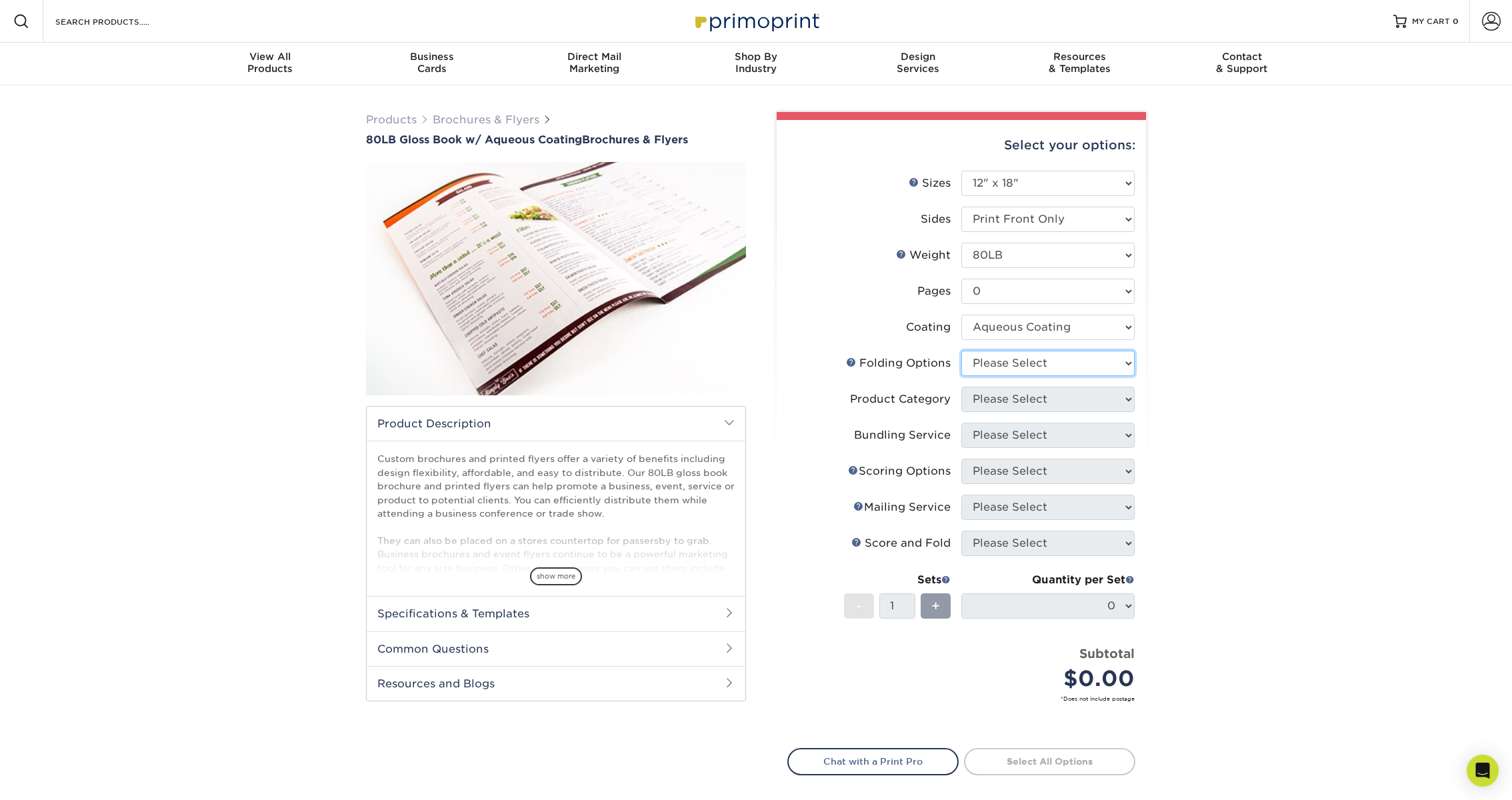
click at [1125, 363] on select "Please Select" at bounding box center [1048, 363] width 173 height 25
click at [961, 351] on select "Please Select" at bounding box center [1048, 363] width 173 height 25
click at [1154, 417] on div "Select your options: Sizes Help Sizes Please Select 3.67" x 8.5" 4" x 6"" at bounding box center [955, 489] width 400 height 754
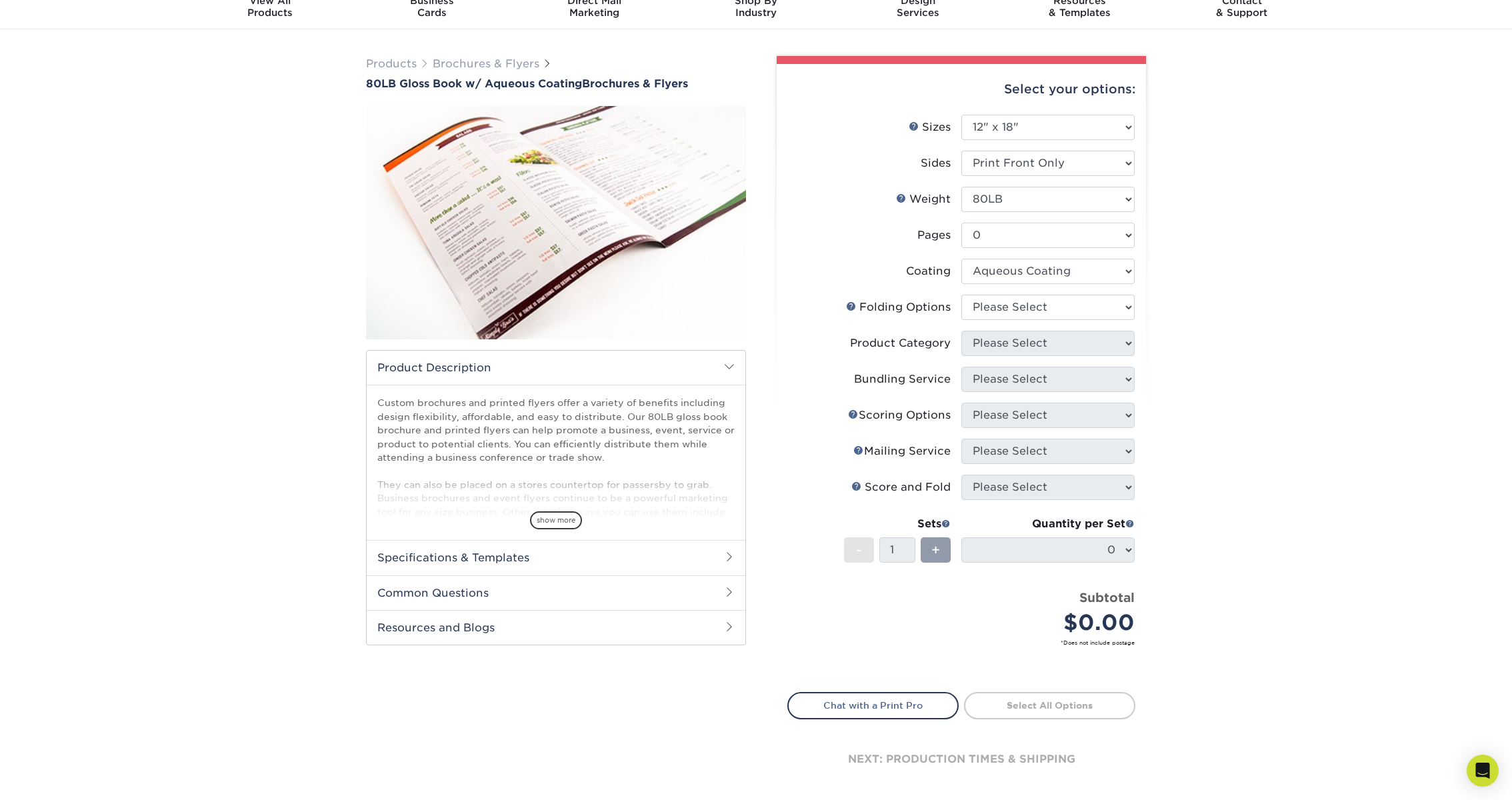
scroll to position [61, 0]
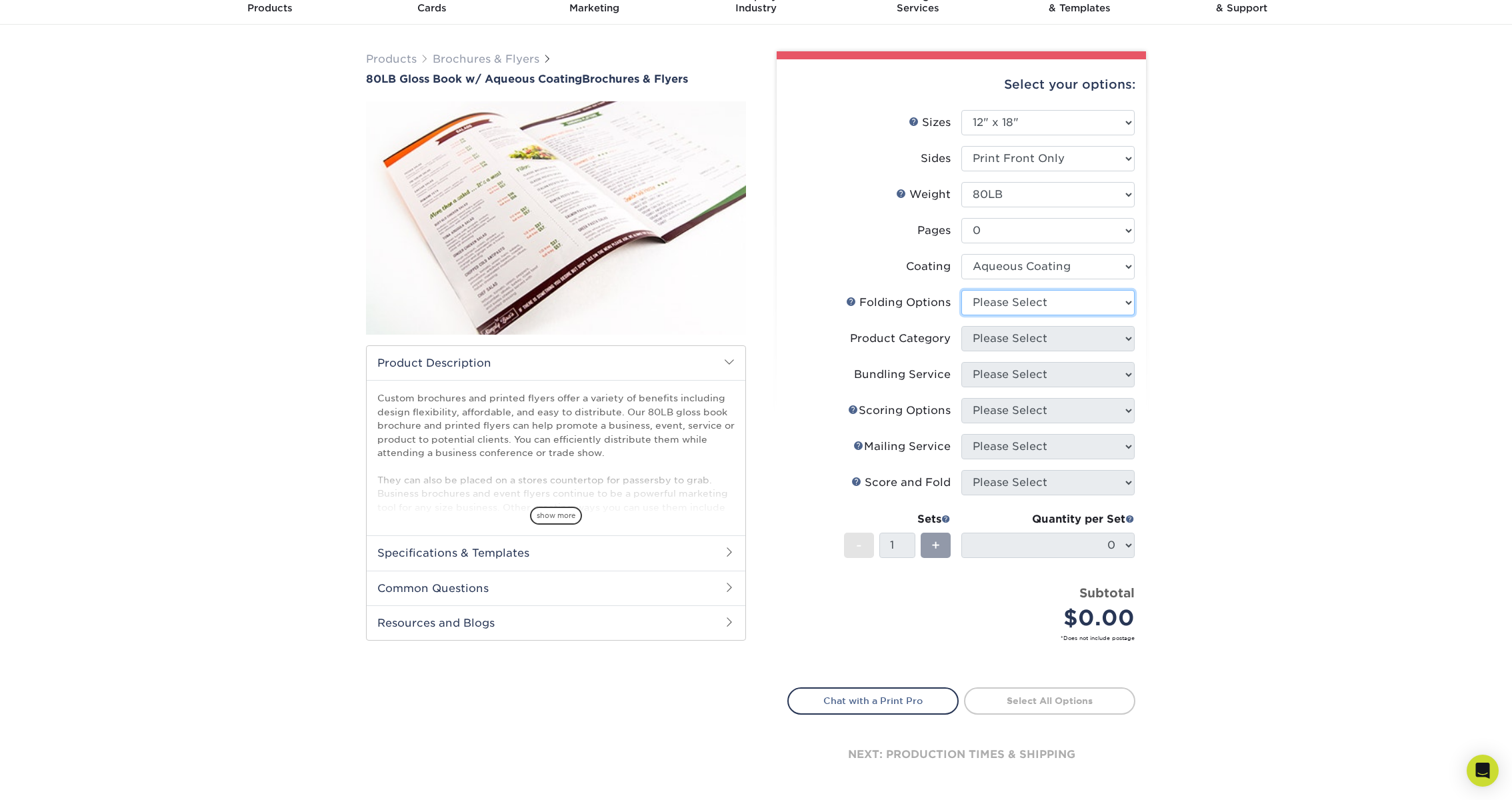
click at [1105, 304] on select "Please Select" at bounding box center [1048, 303] width 173 height 25
click at [849, 299] on link "Folds Help" at bounding box center [852, 301] width 11 height 11
click at [1122, 307] on select "Please Select" at bounding box center [1048, 303] width 173 height 25
click at [1006, 123] on select "Please Select 3.67" x 8.5" 3.67" x 8.5" 4" x 6" 4" x 8.5" 4" x 9" 4" x 11" 4" x…" at bounding box center [1048, 122] width 173 height 25
click at [961, 110] on select "Please Select 3.67" x 8.5" 3.67" x 8.5" 4" x 6" 4" x 8.5" 4" x 9" 4" x 11" 4" x…" at bounding box center [1048, 122] width 173 height 25
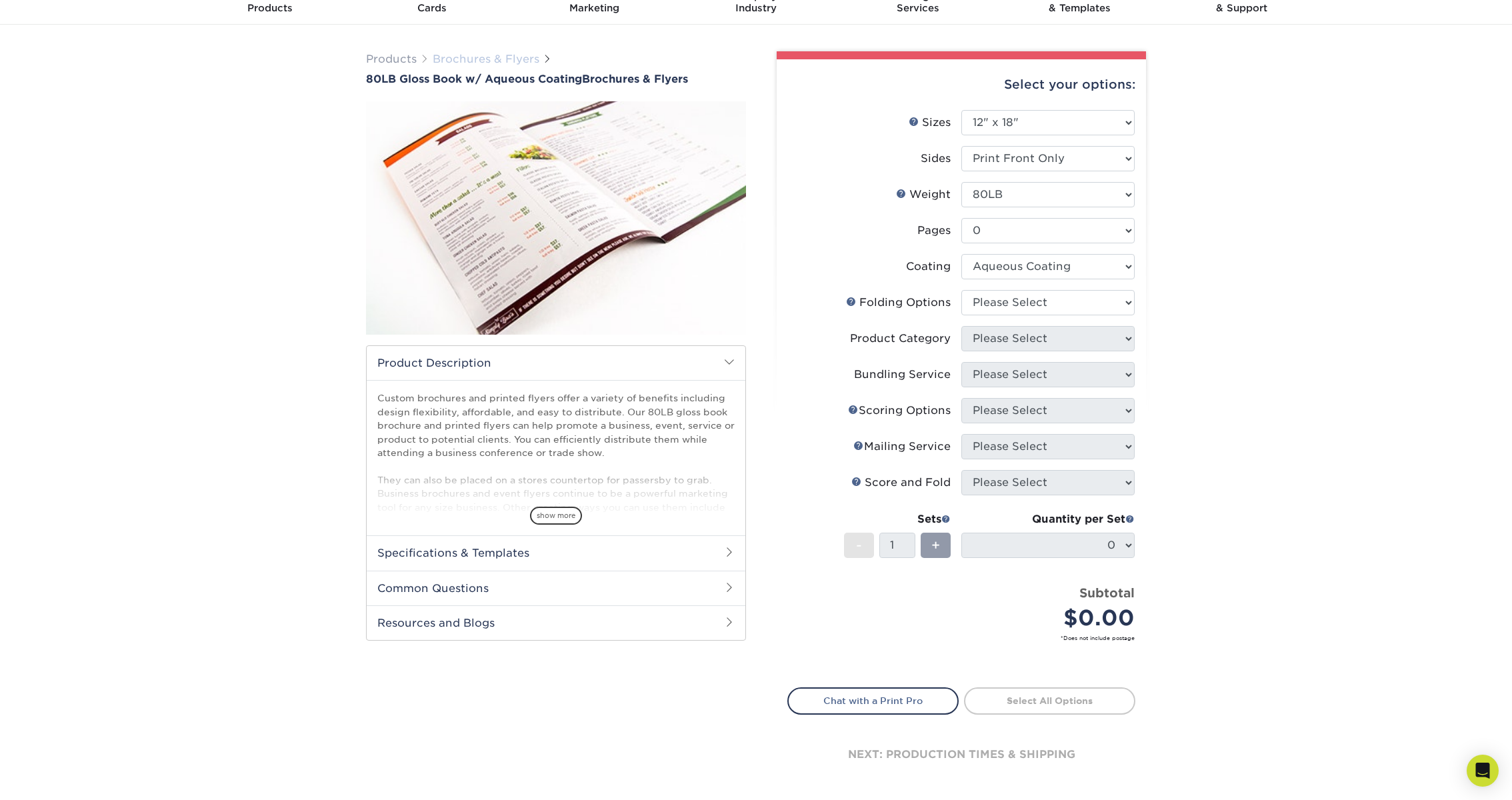
click at [519, 58] on link "Brochures & Flyers" at bounding box center [486, 59] width 107 height 13
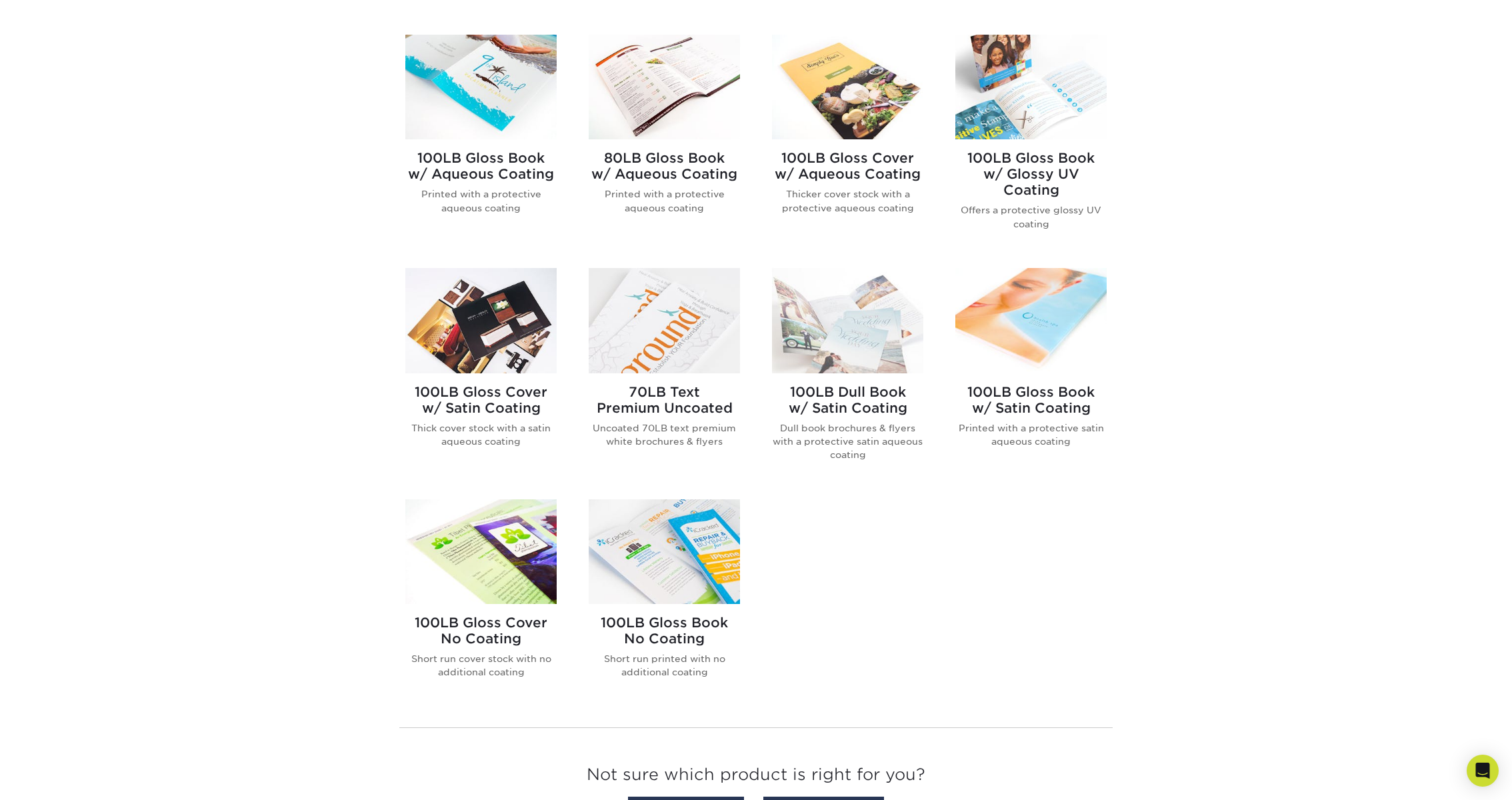
scroll to position [558, 0]
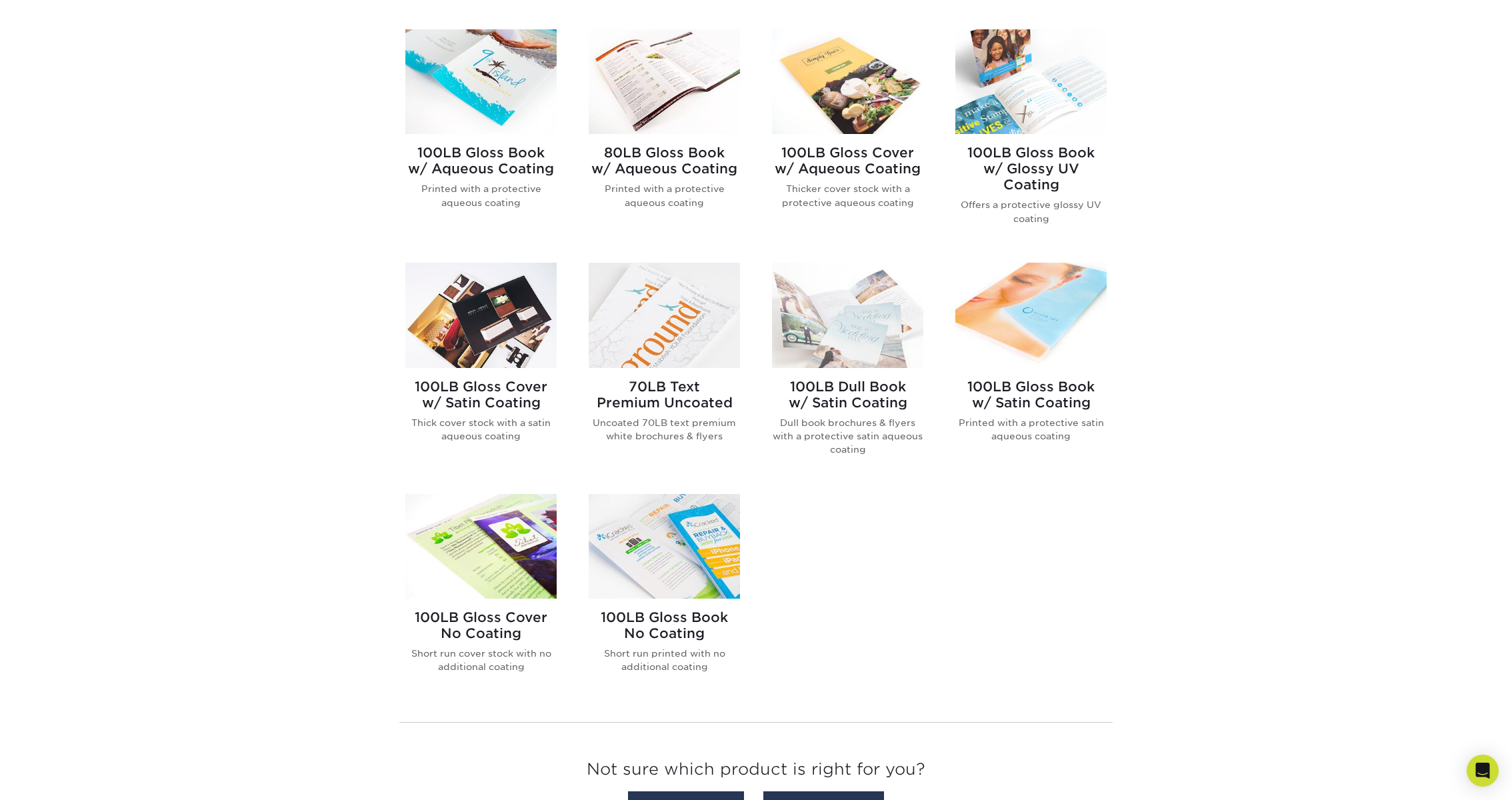
click at [495, 318] on img at bounding box center [481, 315] width 151 height 104
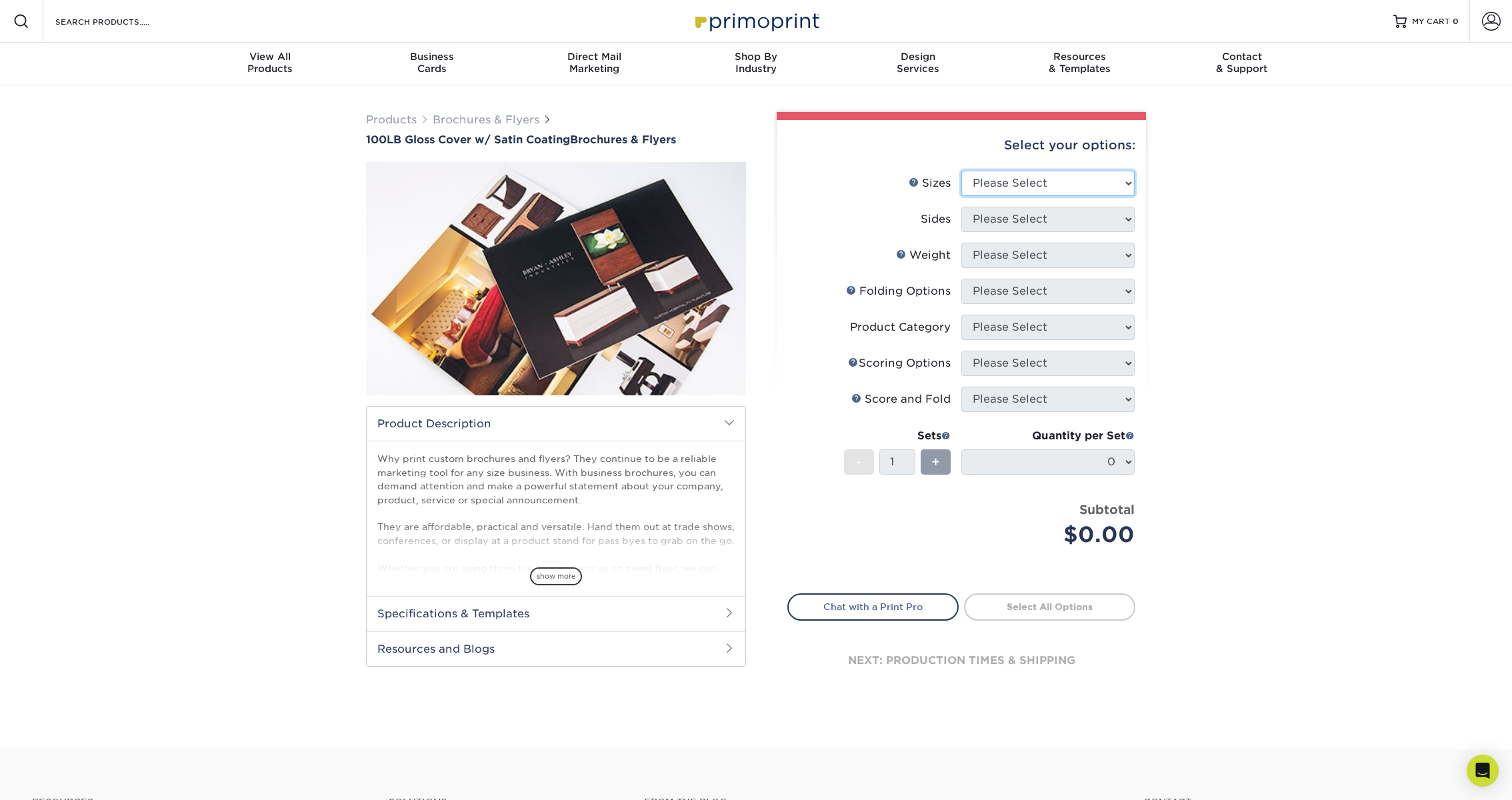
click at [1074, 173] on select "Please Select 3.67" x 8.5" 4" x 8.5" 4" x 11" 4" x 12" 4.25" x 11" 5.5" x 8.5" …" at bounding box center [1048, 183] width 173 height 25
select select "12.00x18.00"
click at [961, 171] on select "Please Select 3.67" x 8.5" 4" x 8.5" 4" x 11" 4" x 12" 4.25" x 11" 5.5" x 8.5" …" at bounding box center [1048, 183] width 173 height 25
click at [1039, 218] on select "Please Select Print Both Sides Print Front Only" at bounding box center [1048, 219] width 173 height 25
select select "13abbda7-1d64-4f25-8bb2-c179b224825d"
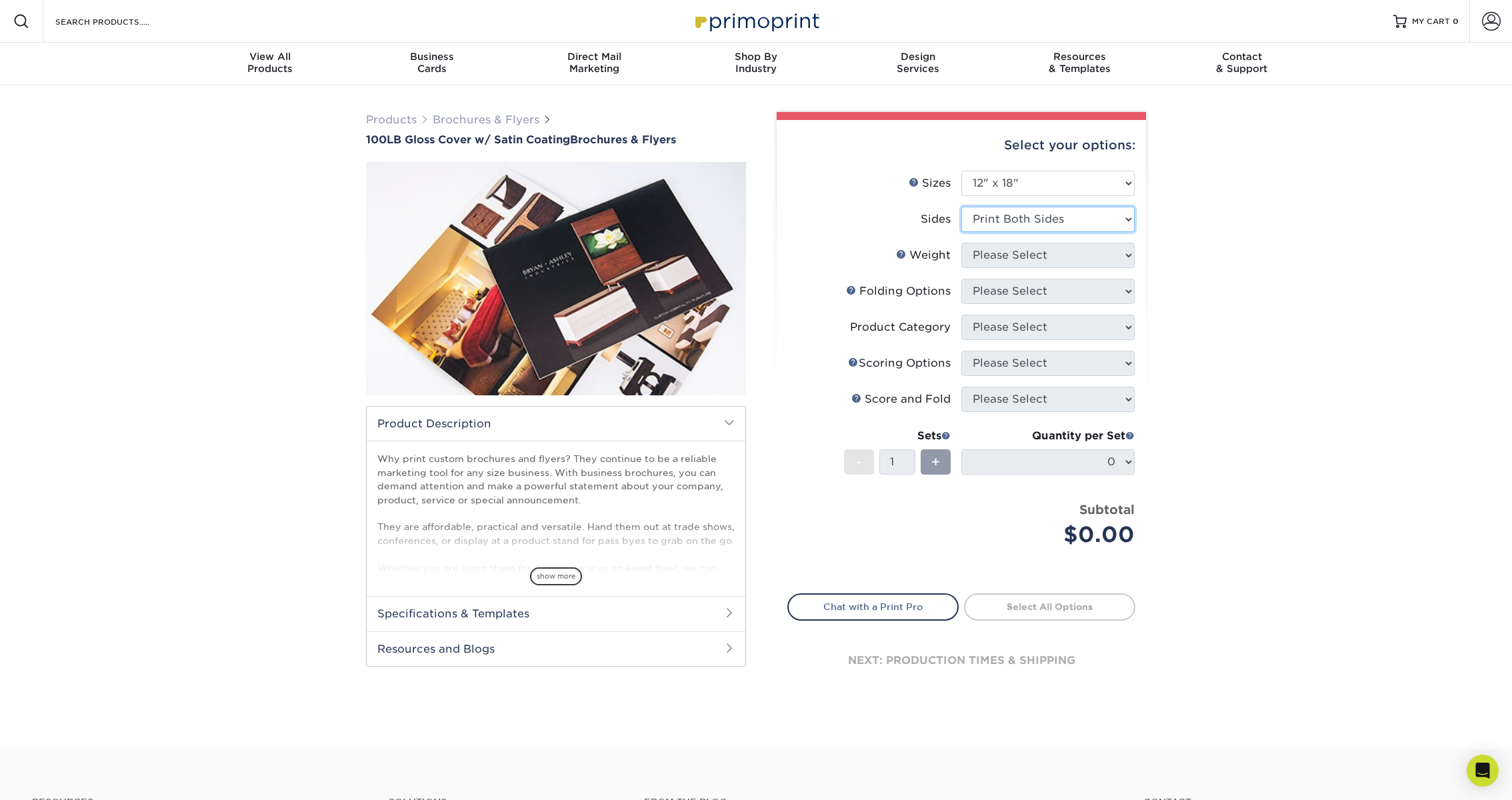
click at [961, 207] on select "Please Select Print Both Sides Print Front Only" at bounding box center [1048, 219] width 173 height 25
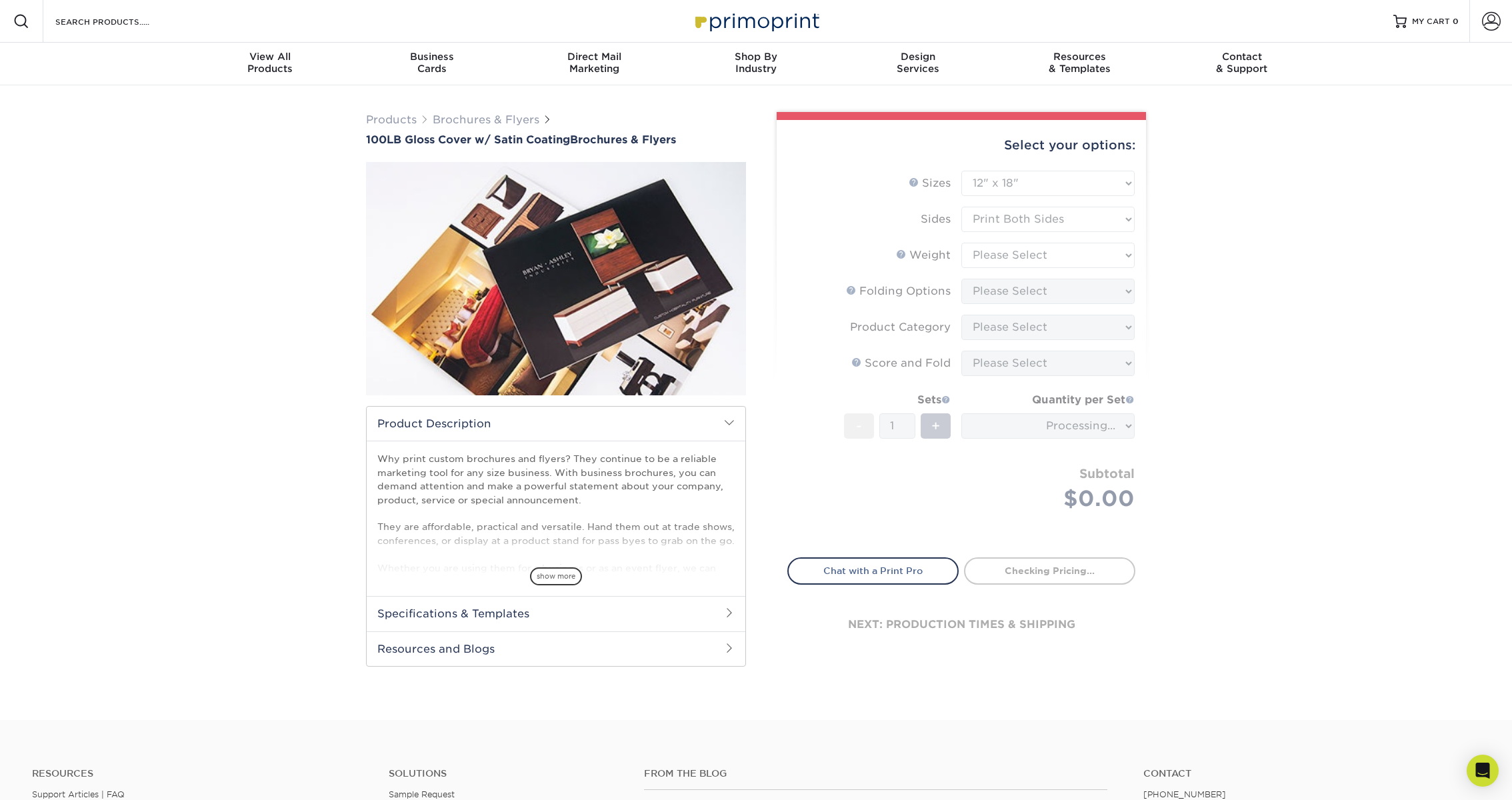
click at [1038, 224] on form "Sizes Help Sizes Please Select 3.67" x 8.5" 4" x 8.5" 4" x 11" 4" x 12" 4.25" x…" at bounding box center [960, 356] width 348 height 371
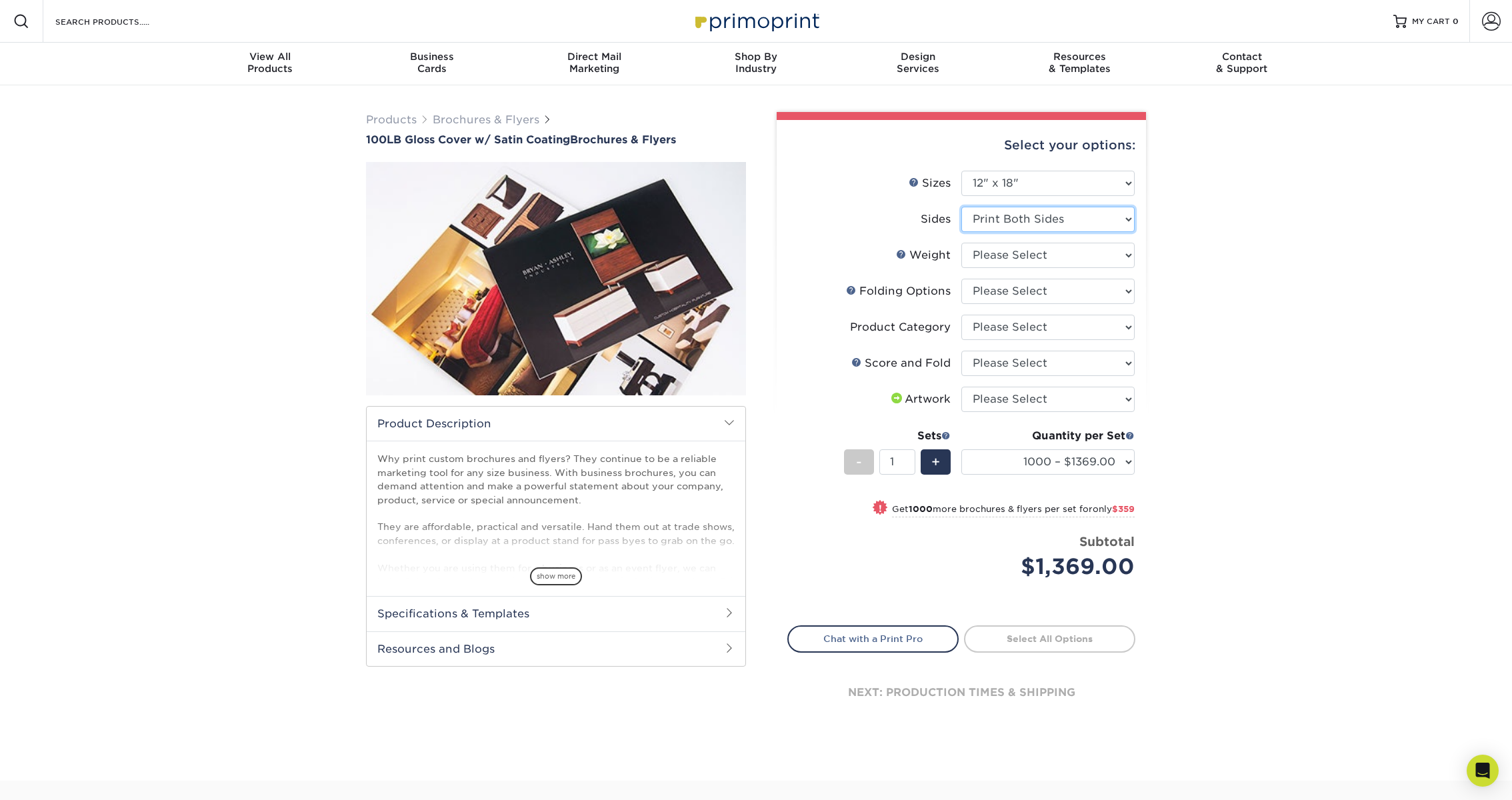
click at [1039, 218] on select "Please Select Print Both Sides Print Front Only" at bounding box center [1048, 219] width 173 height 25
click at [961, 207] on select "Please Select Print Both Sides Print Front Only" at bounding box center [1048, 219] width 173 height 25
click at [1035, 249] on select "Please Select 100LB" at bounding box center [1048, 255] width 173 height 25
select select "100LB"
click at [961, 243] on select "Please Select 100LB" at bounding box center [1048, 255] width 173 height 25
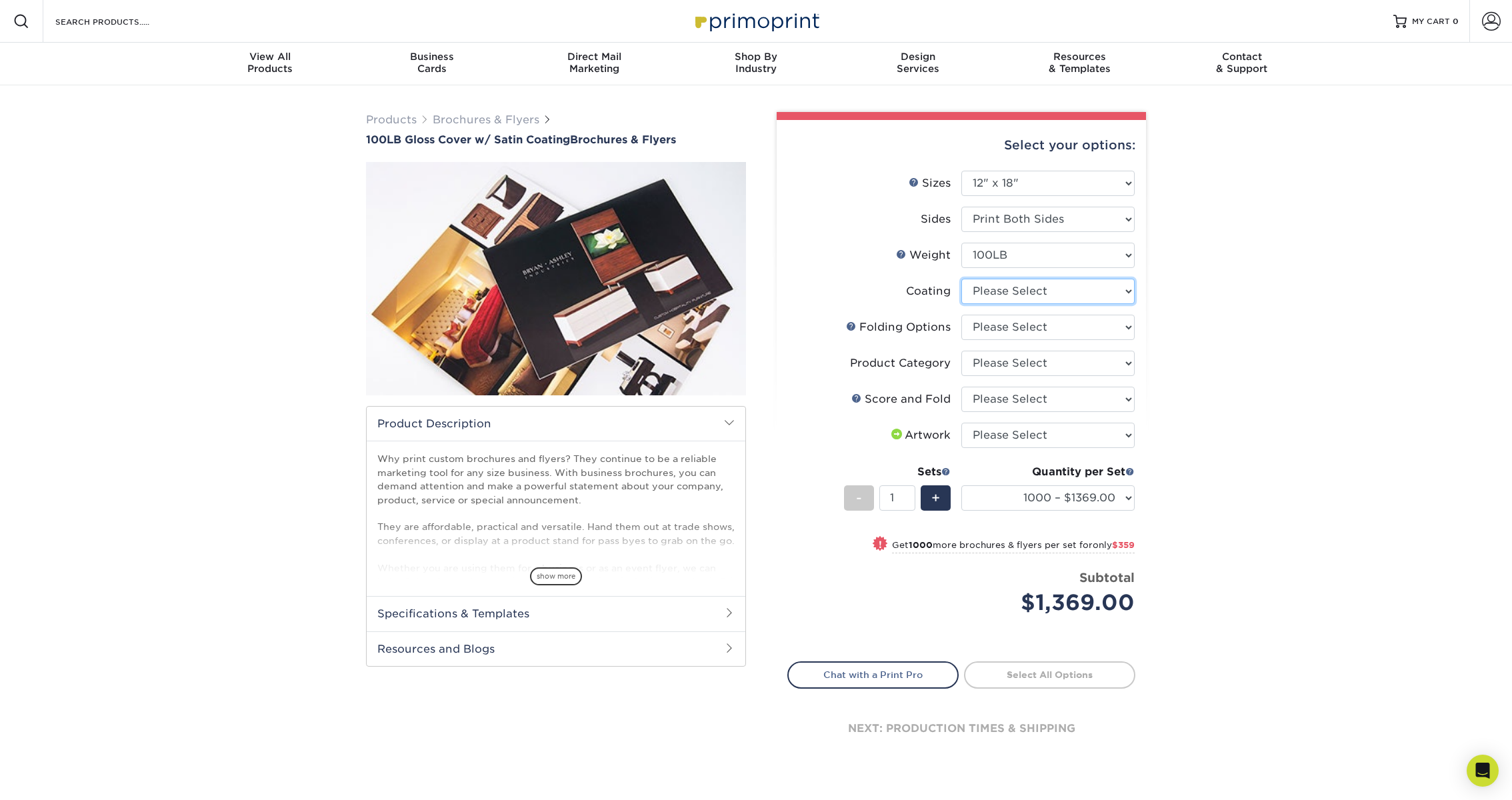
click at [1032, 292] on select at bounding box center [1048, 291] width 173 height 25
select select "1753ff32-3d28-4f95-990a-6fda0dbe3d7c"
click at [961, 279] on select at bounding box center [1048, 291] width 173 height 25
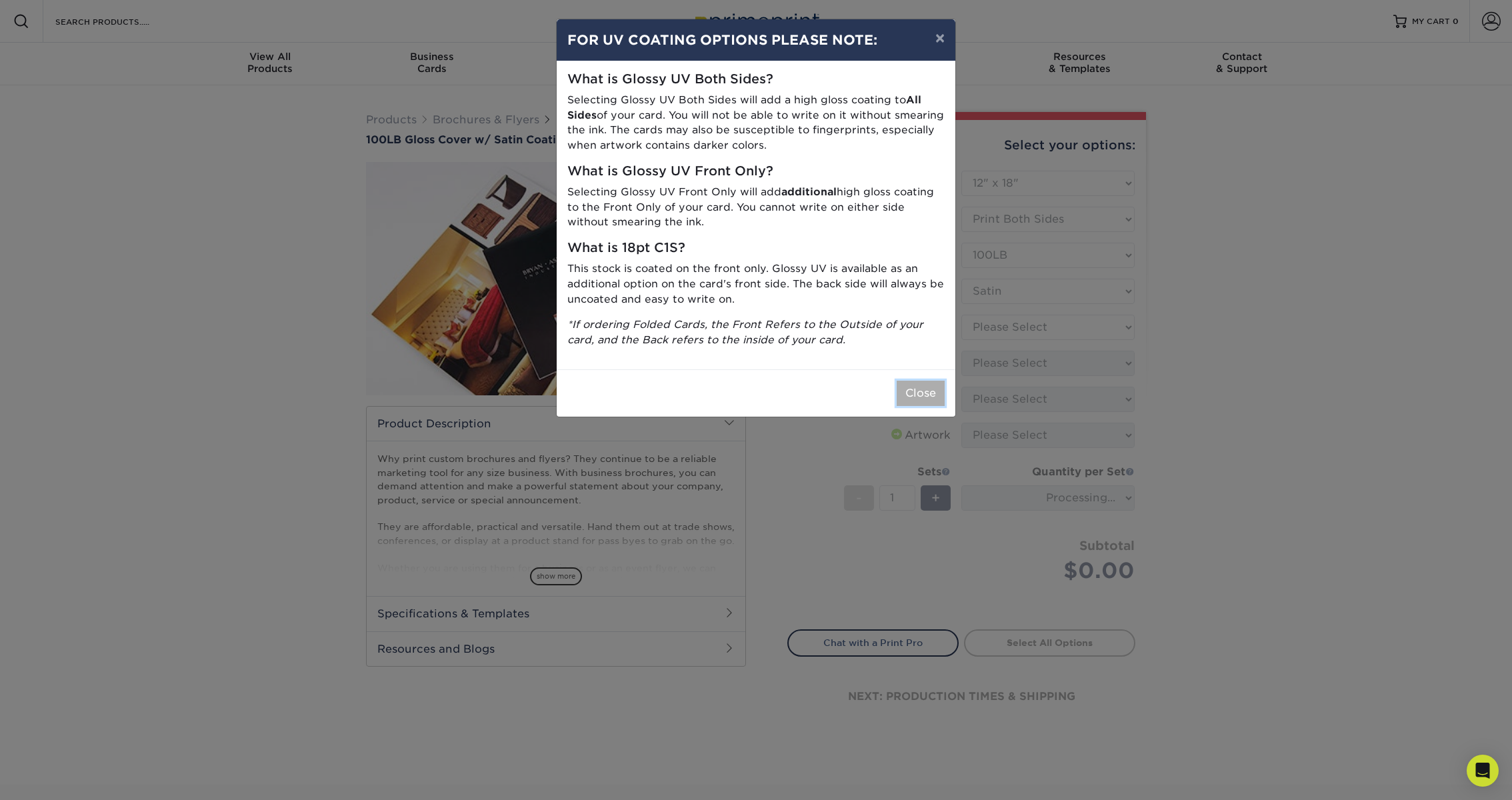
click at [941, 391] on button "Close" at bounding box center [920, 394] width 48 height 25
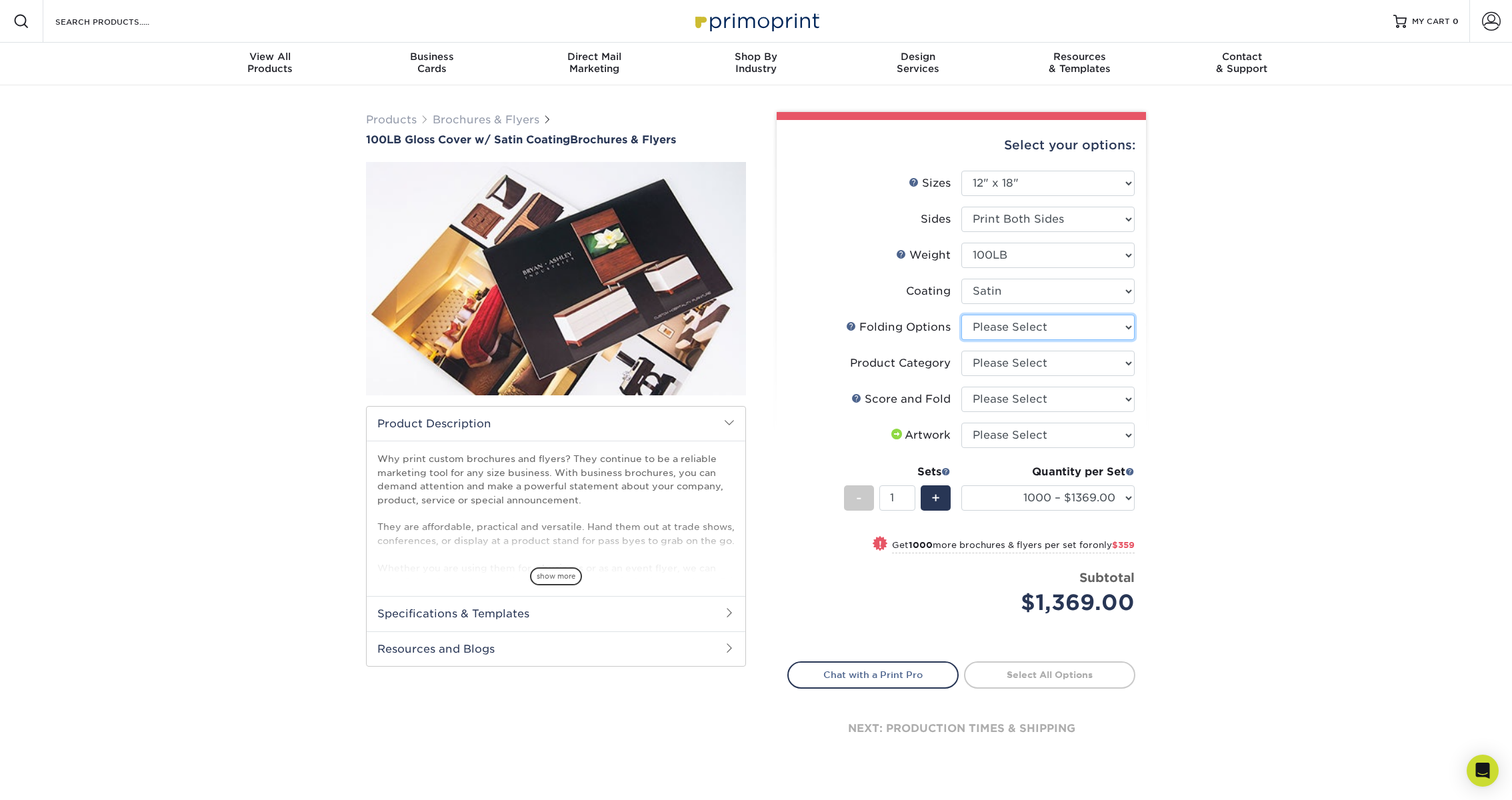
click at [998, 324] on select "Please Select FLAT - No Folding" at bounding box center [1048, 327] width 173 height 25
click at [961, 315] on select "Please Select FLAT - No Folding" at bounding box center [1048, 327] width 173 height 25
click at [1017, 330] on select "Please Select FLAT - No Folding" at bounding box center [1048, 327] width 173 height 25
select select "9b1d5825-34d1-4721-9874-ed79abb003d7"
click at [961, 315] on select "Please Select FLAT - No Folding" at bounding box center [1048, 327] width 173 height 25
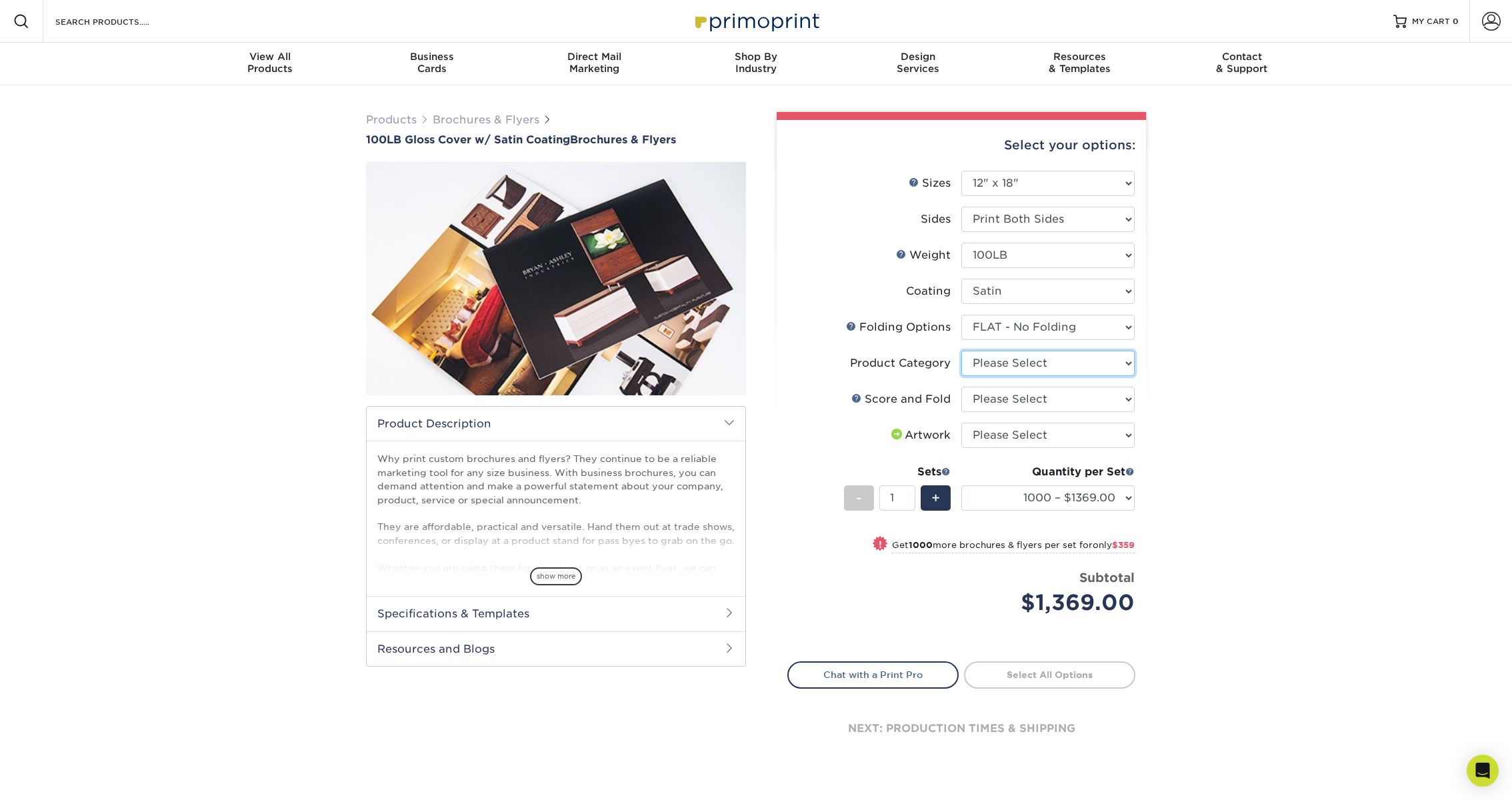
click at [1012, 366] on select "Please Select Flyers and Brochures" at bounding box center [1048, 363] width 173 height 25
select select "1a668080-6b7c-4174-b399-2c3833b27ef4"
click at [961, 351] on select "Please Select Flyers and Brochures" at bounding box center [1048, 363] width 173 height 25
click at [1006, 403] on select "Please Select No Scoring and Folding Score & fold in half Score and Tri-Fold" at bounding box center [1048, 399] width 173 height 25
select select "bd0593cf-038a-41f4-bfbc-0b0ebdcc21b2"
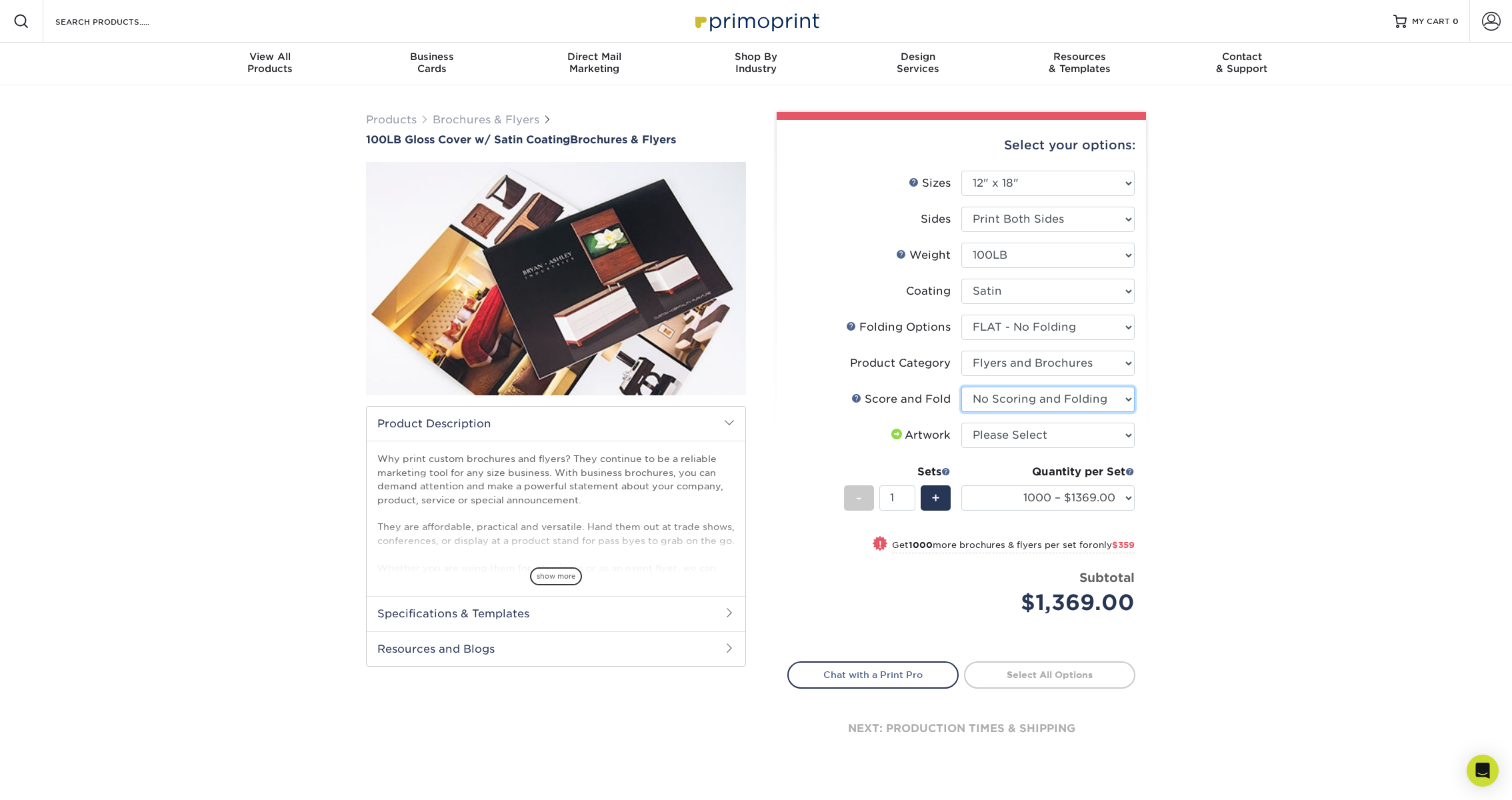
click at [961, 387] on select "Please Select No Scoring and Folding Score & fold in half Score and Tri-Fold" at bounding box center [1048, 399] width 173 height 25
click at [1004, 437] on select "Please Select I will upload files I need a design - $175" at bounding box center [1048, 435] width 173 height 25
select select "upload"
click at [961, 422] on select "Please Select I will upload files I need a design - $175" at bounding box center [1048, 435] width 173 height 25
click at [1015, 502] on select "1000 – $1369.00 2000 – $1728.00 2500 – $1800.00 3000 – $2347.00 4000 – $2824.00…" at bounding box center [1048, 498] width 173 height 25
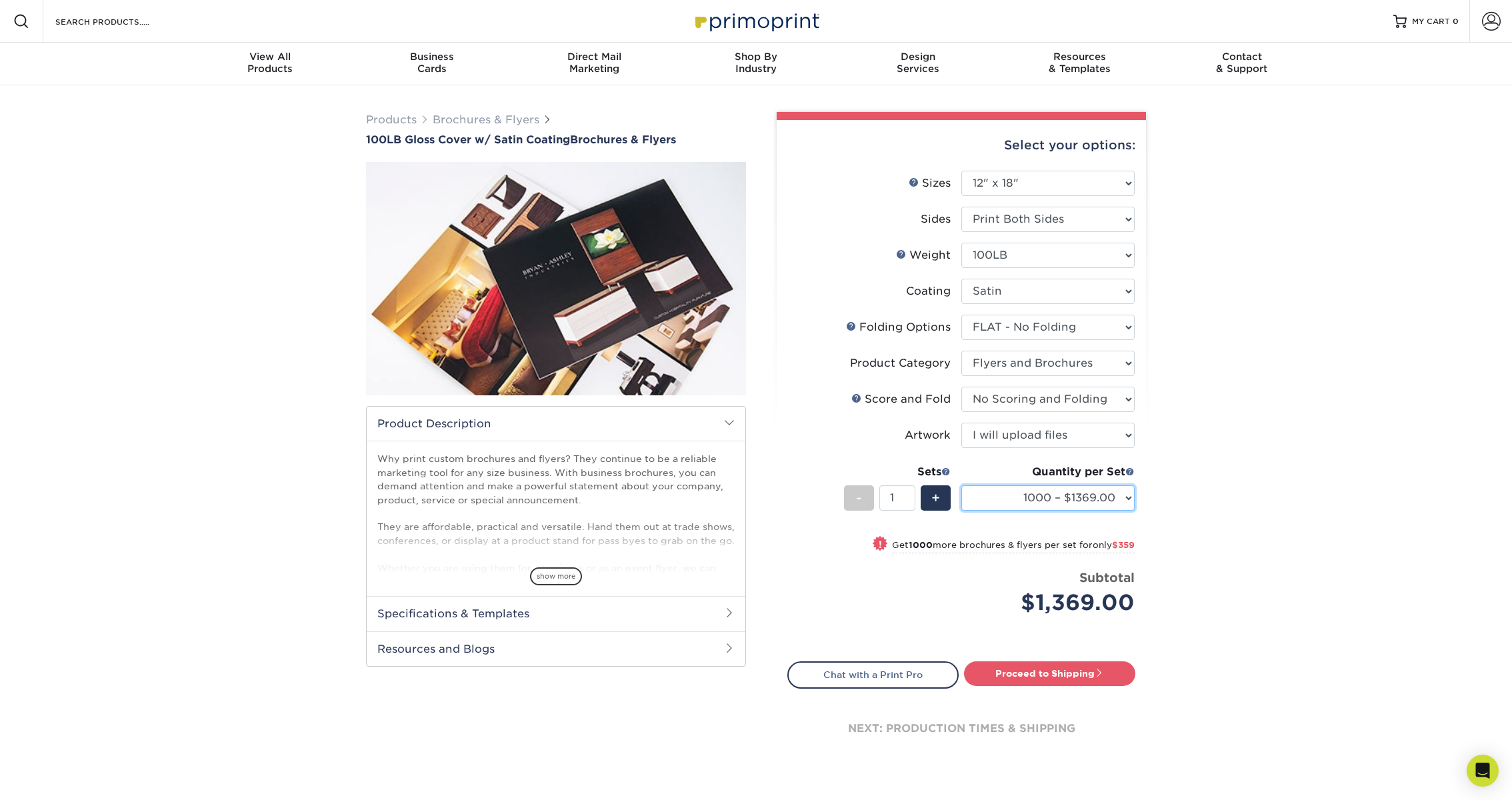
click at [961, 485] on select "1000 – $1369.00 2000 – $1728.00 2500 – $1800.00 3000 – $2347.00 4000 – $2824.00…" at bounding box center [1048, 498] width 173 height 25
click at [1482, 770] on icon "Open Intercom Messenger" at bounding box center [1481, 770] width 15 height 17
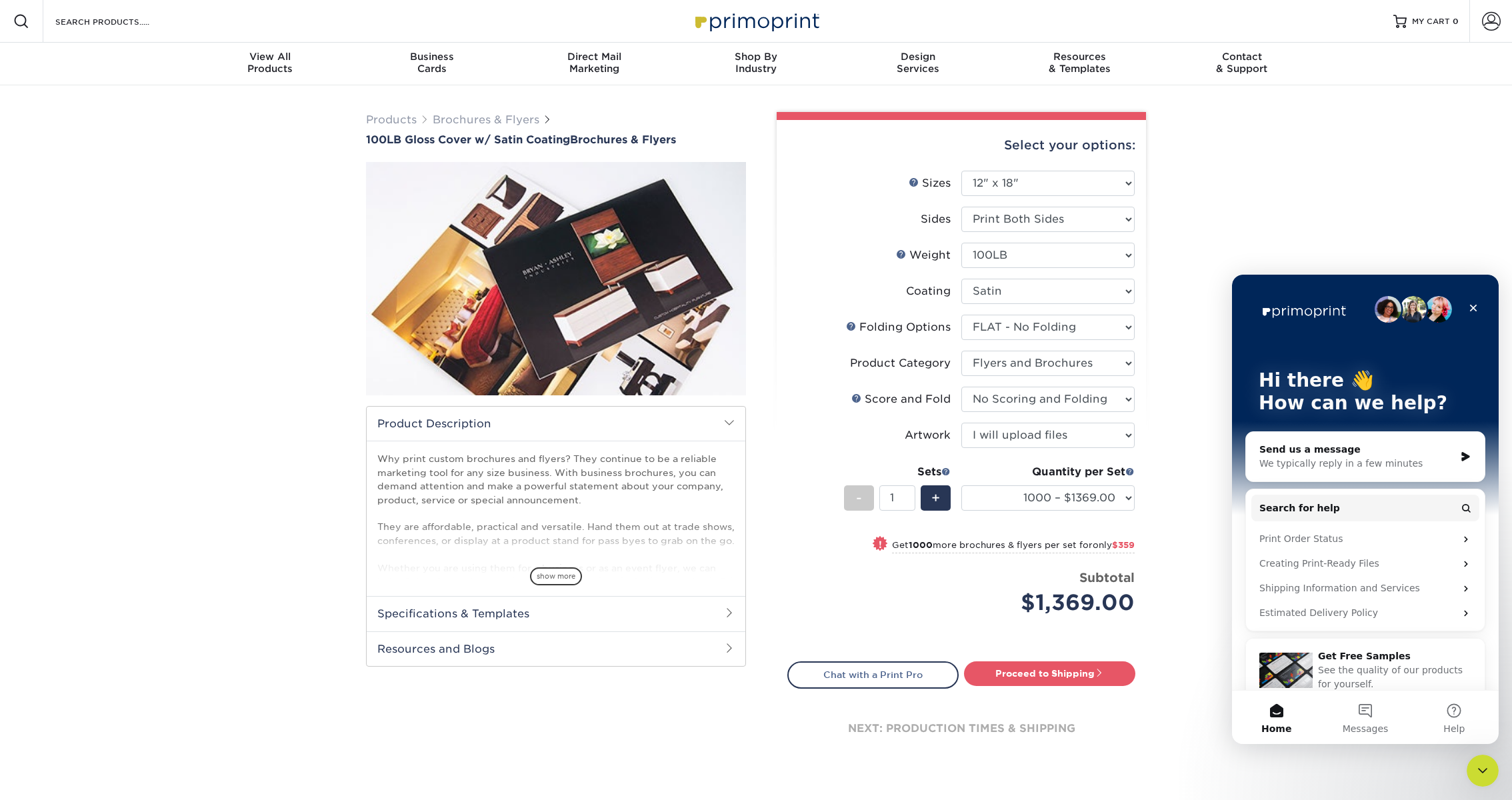
click at [1422, 454] on div "Send us a message" at bounding box center [1357, 450] width 195 height 14
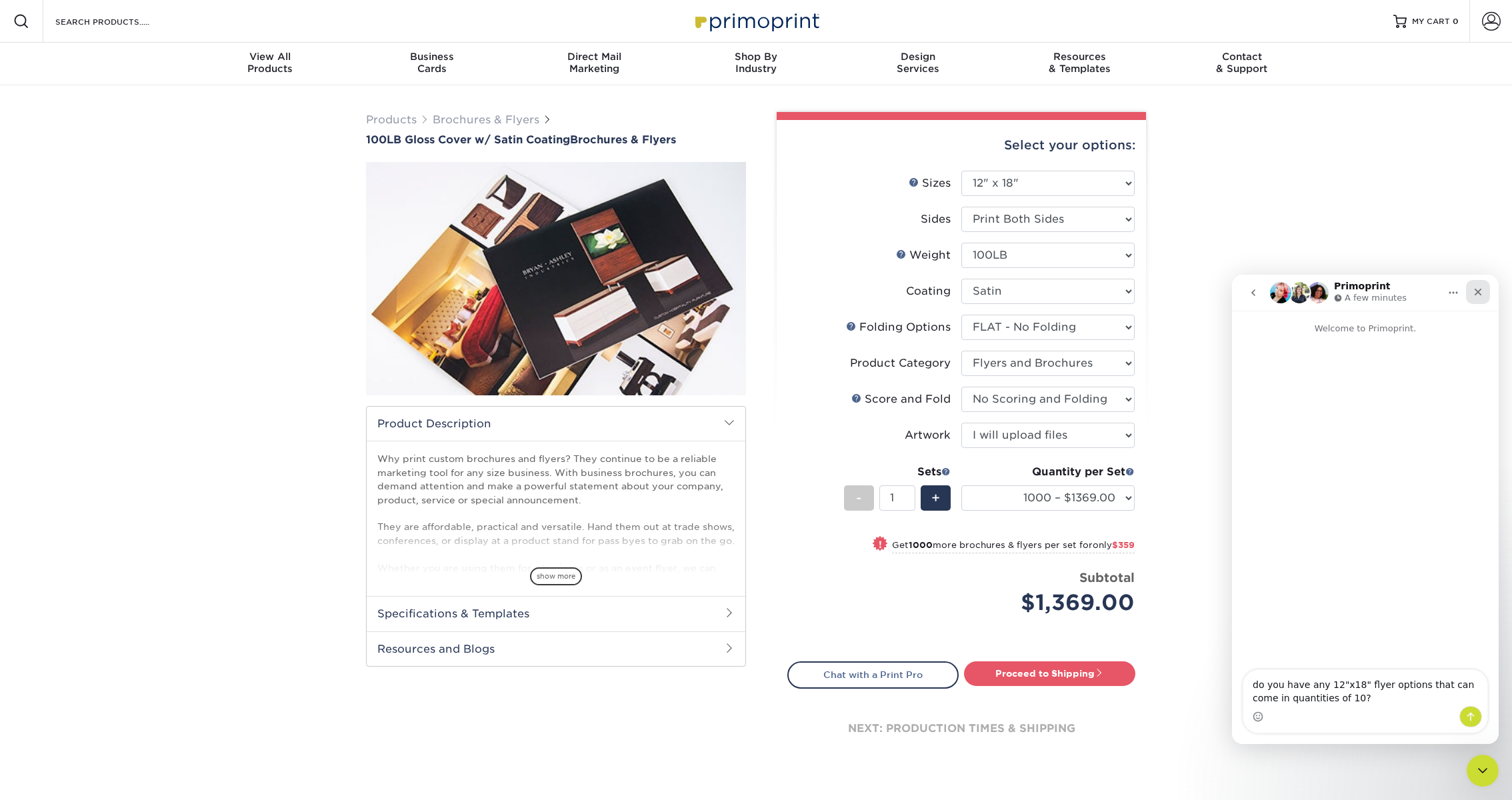
type textarea "do you have any 12"x18" flyer options that can come in quantities of 10?"
click at [1476, 293] on icon "Close" at bounding box center [1478, 292] width 7 height 7
